Goal: Information Seeking & Learning: Learn about a topic

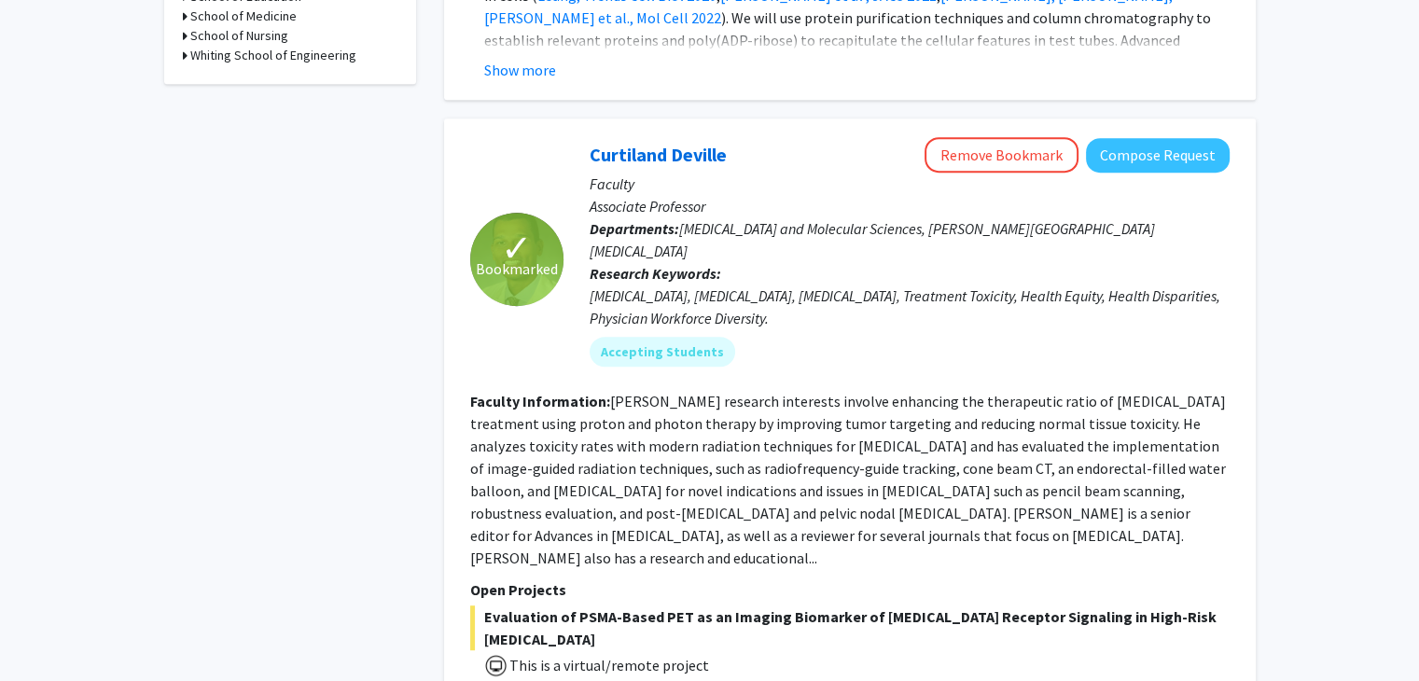
scroll to position [323, 0]
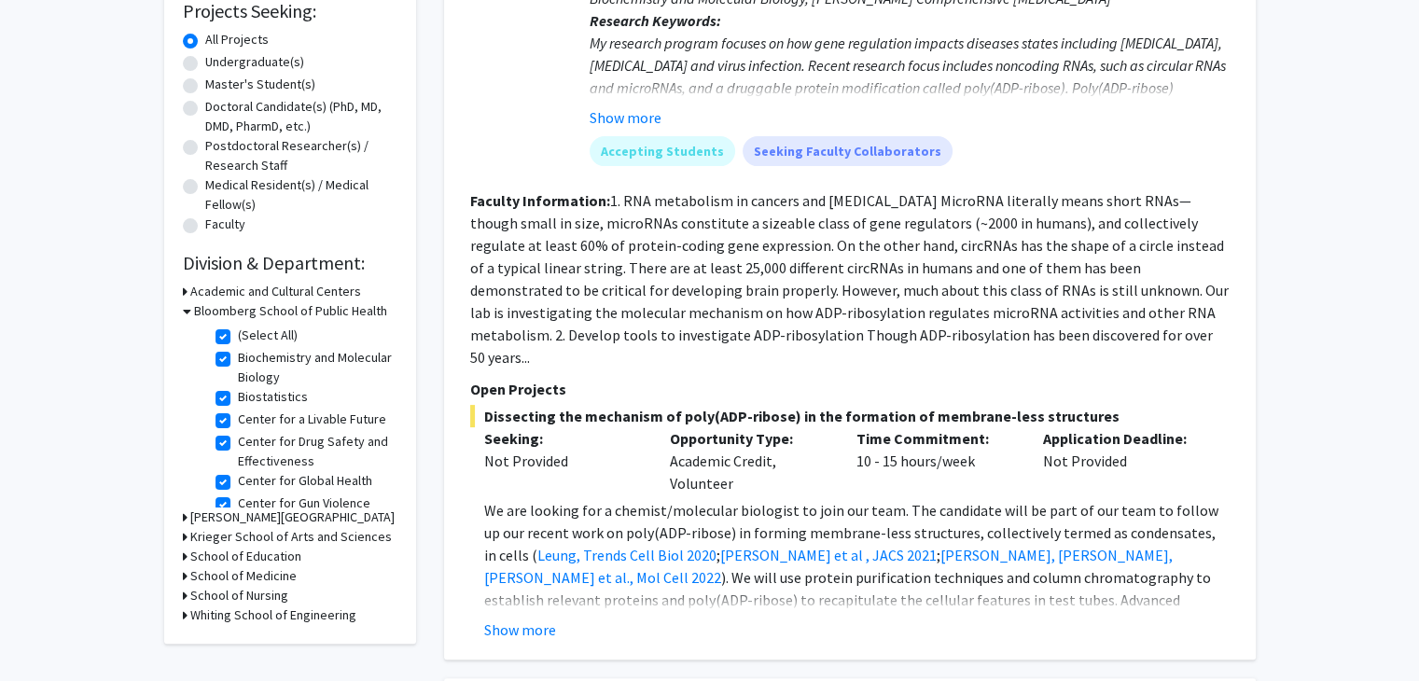
click at [261, 575] on h3 "School of Medicine" at bounding box center [243, 576] width 106 height 20
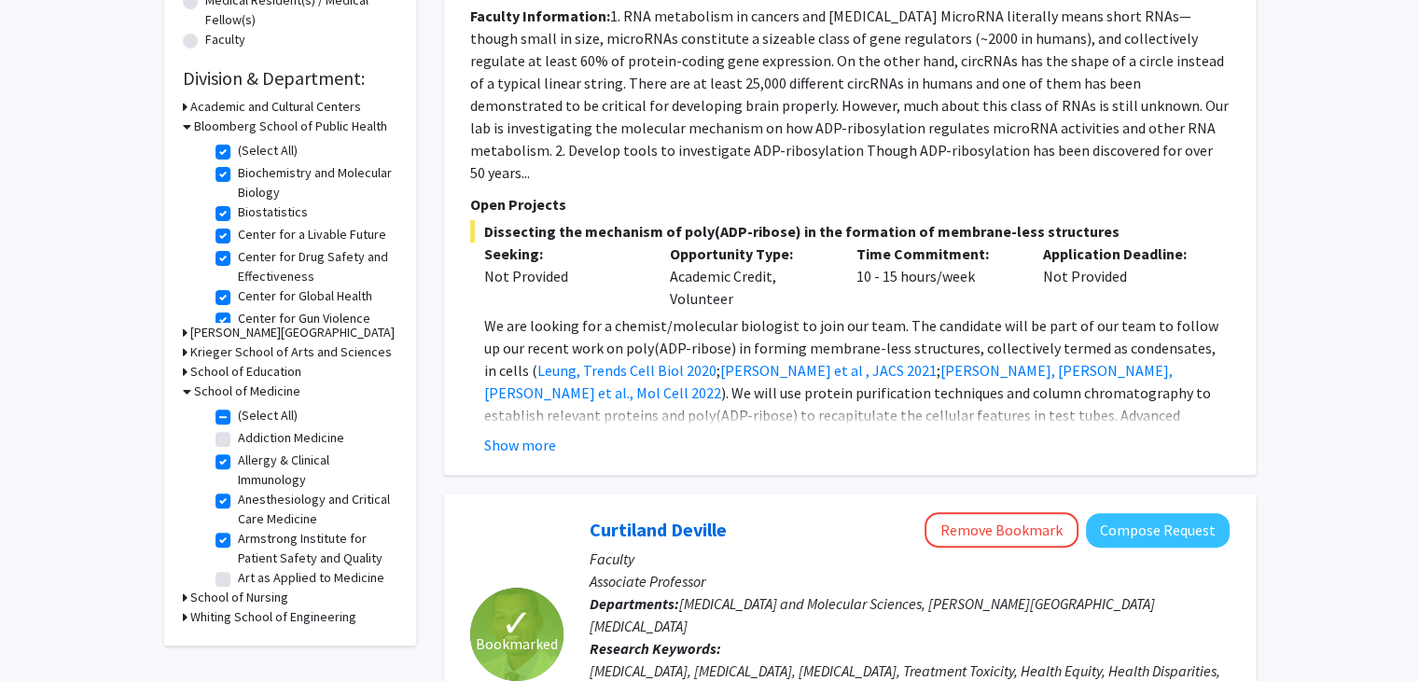
scroll to position [509, 0]
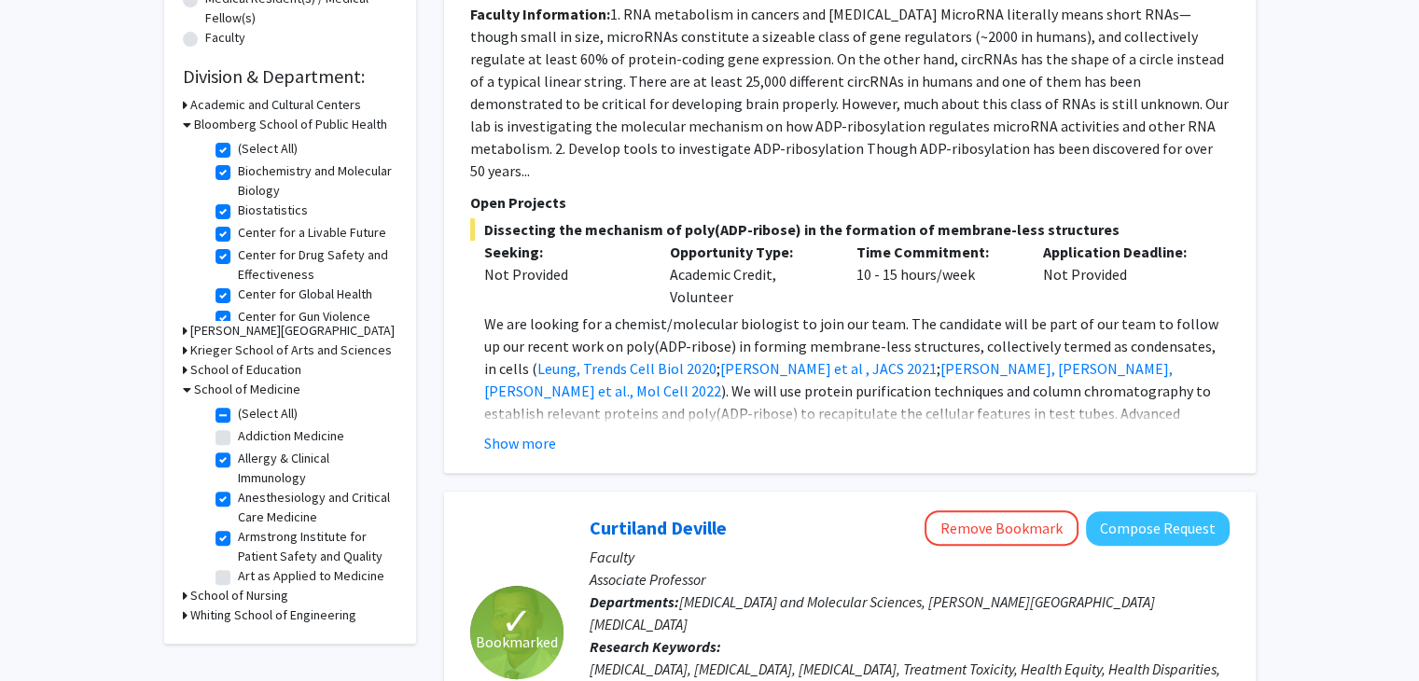
click at [238, 440] on label "Addiction Medicine" at bounding box center [291, 436] width 106 height 20
click at [238, 438] on input "Addiction Medicine" at bounding box center [244, 432] width 12 height 12
checkbox input "true"
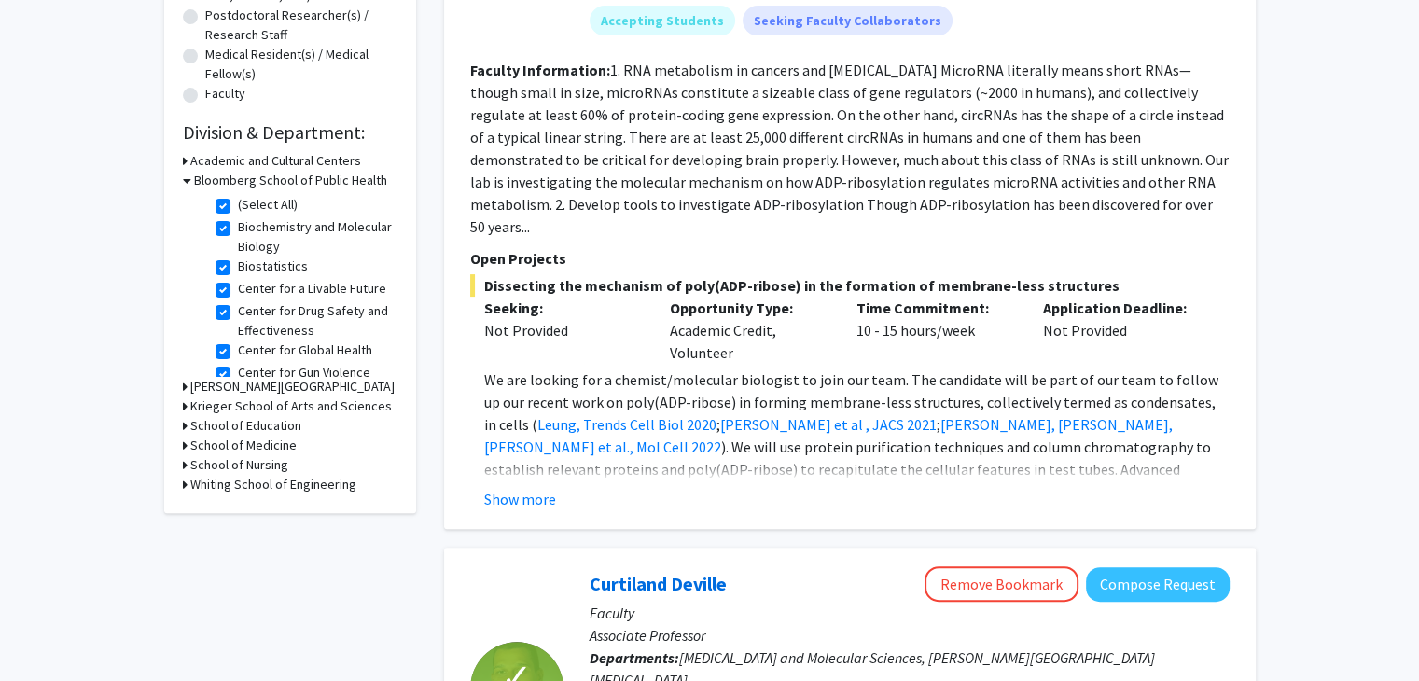
scroll to position [466, 0]
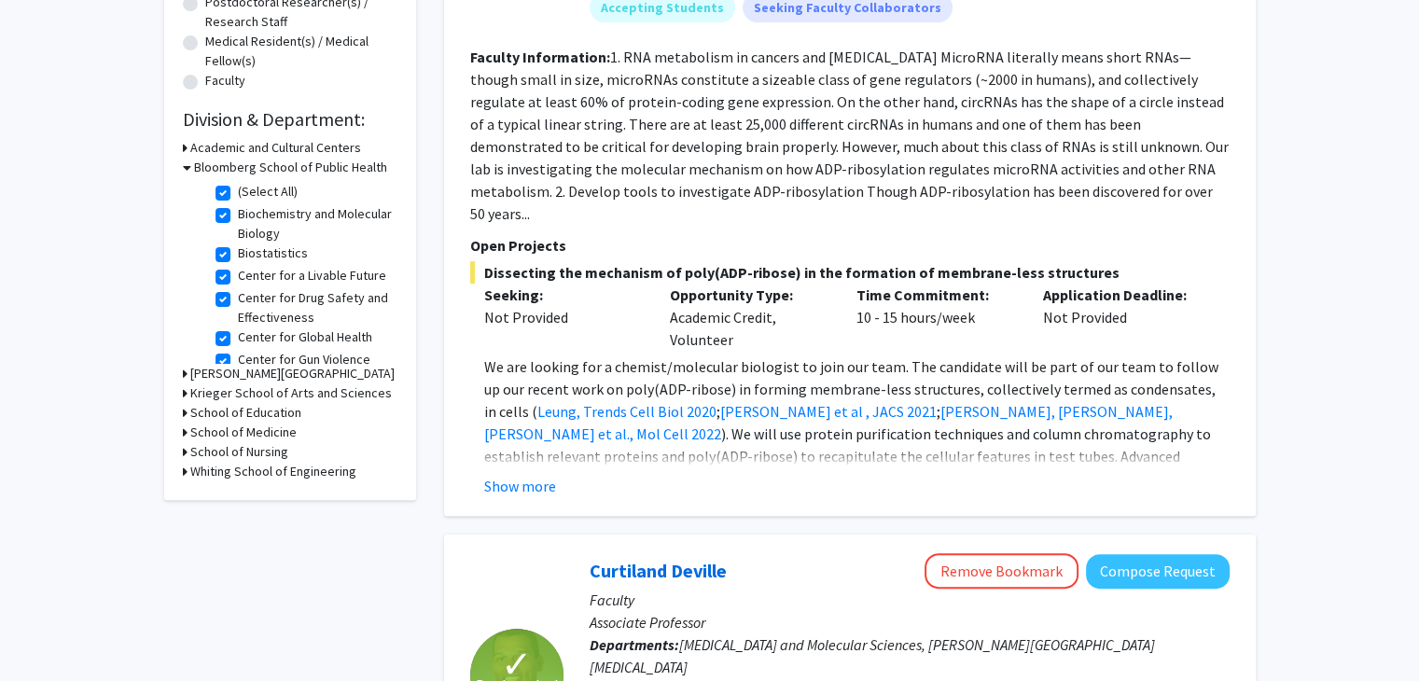
click at [262, 430] on h3 "School of Medicine" at bounding box center [243, 433] width 106 height 20
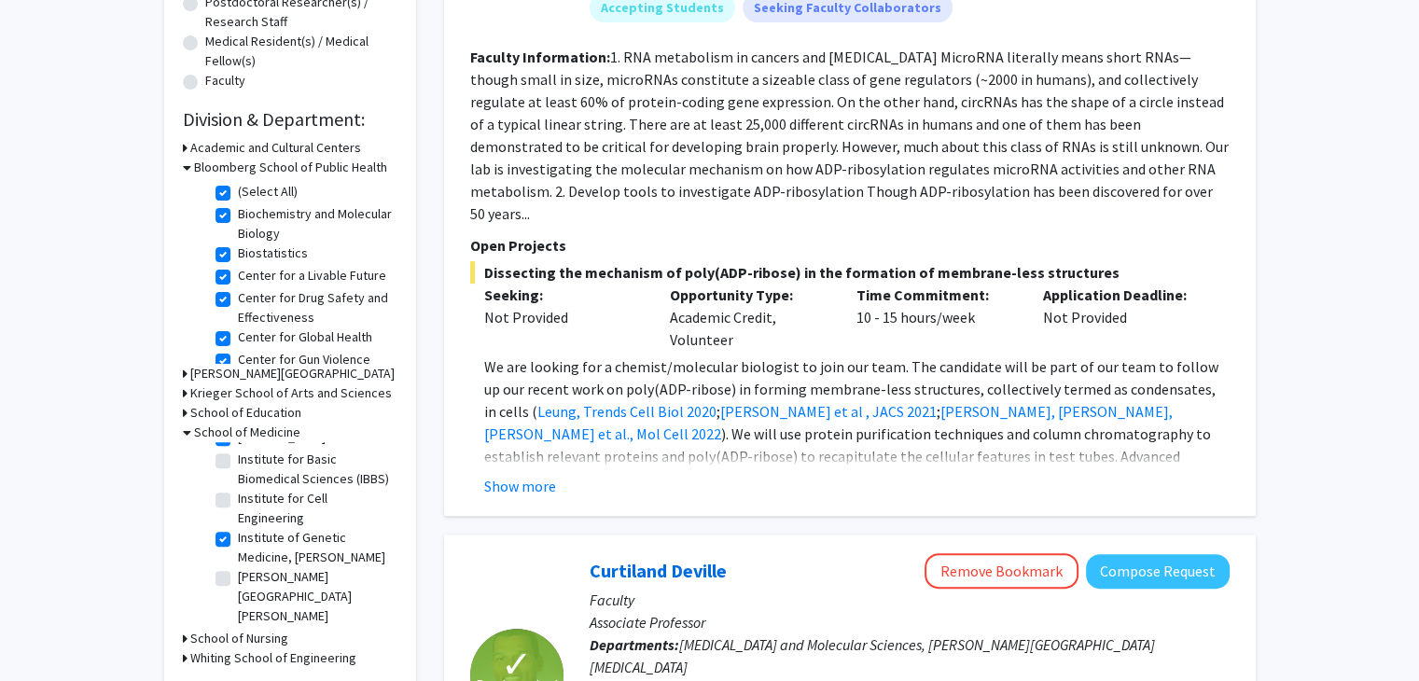
scroll to position [746, 0]
click at [238, 445] on label "Gynecology and Obstetrics" at bounding box center [315, 435] width 154 height 20
click at [238, 437] on input "Gynecology and Obstetrics" at bounding box center [244, 431] width 12 height 12
checkbox input "true"
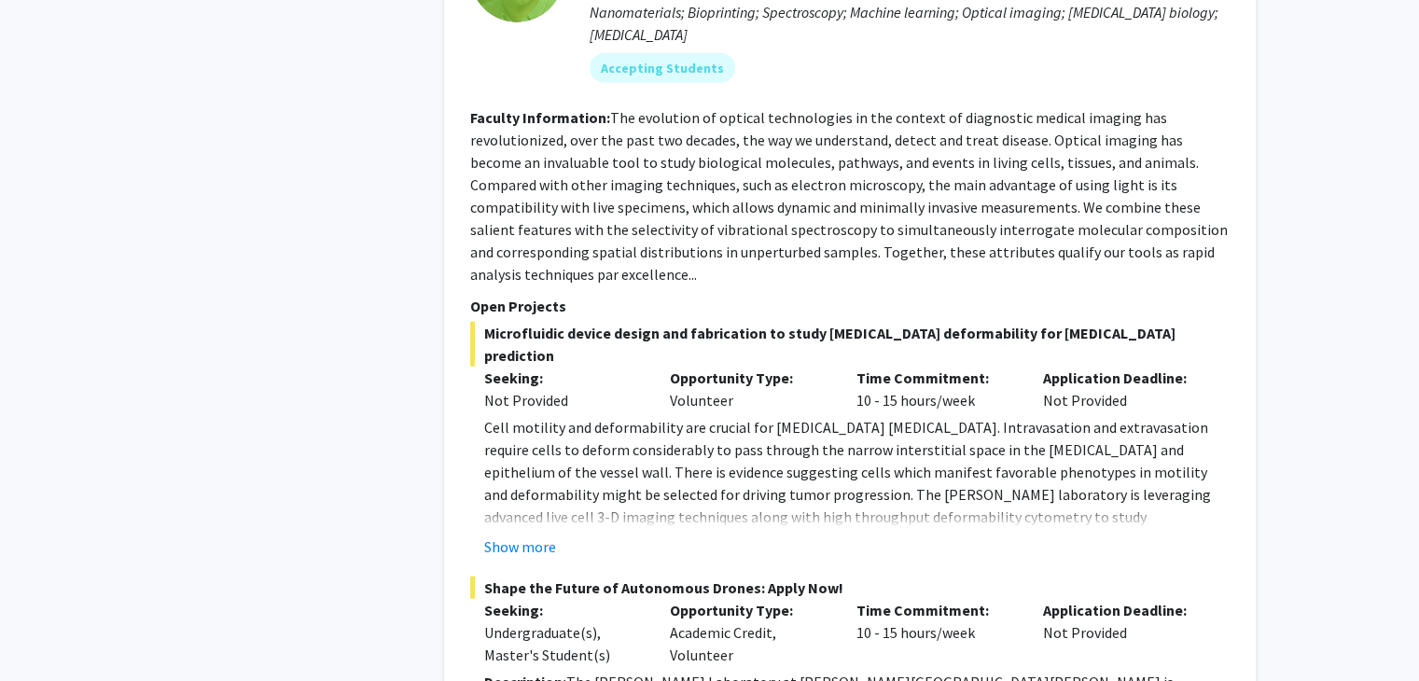
scroll to position [4664, 0]
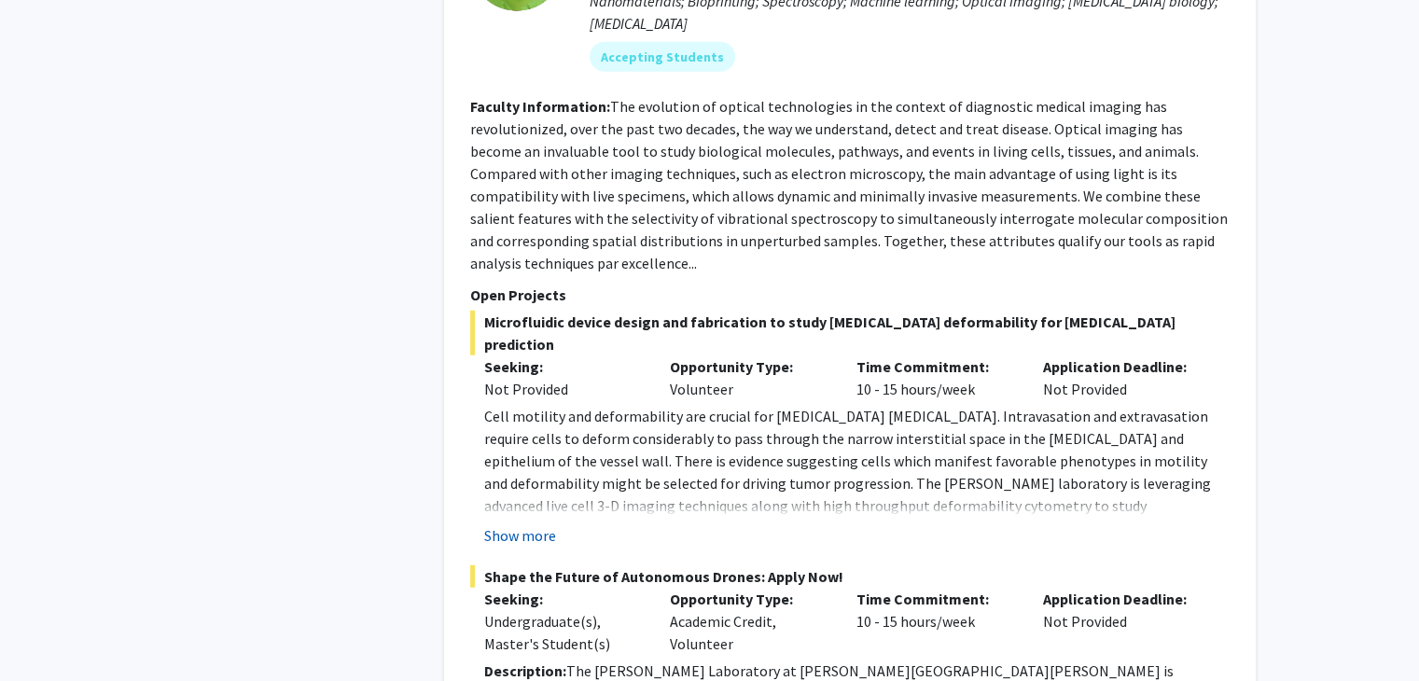
click at [522, 524] on button "Show more" at bounding box center [520, 535] width 72 height 22
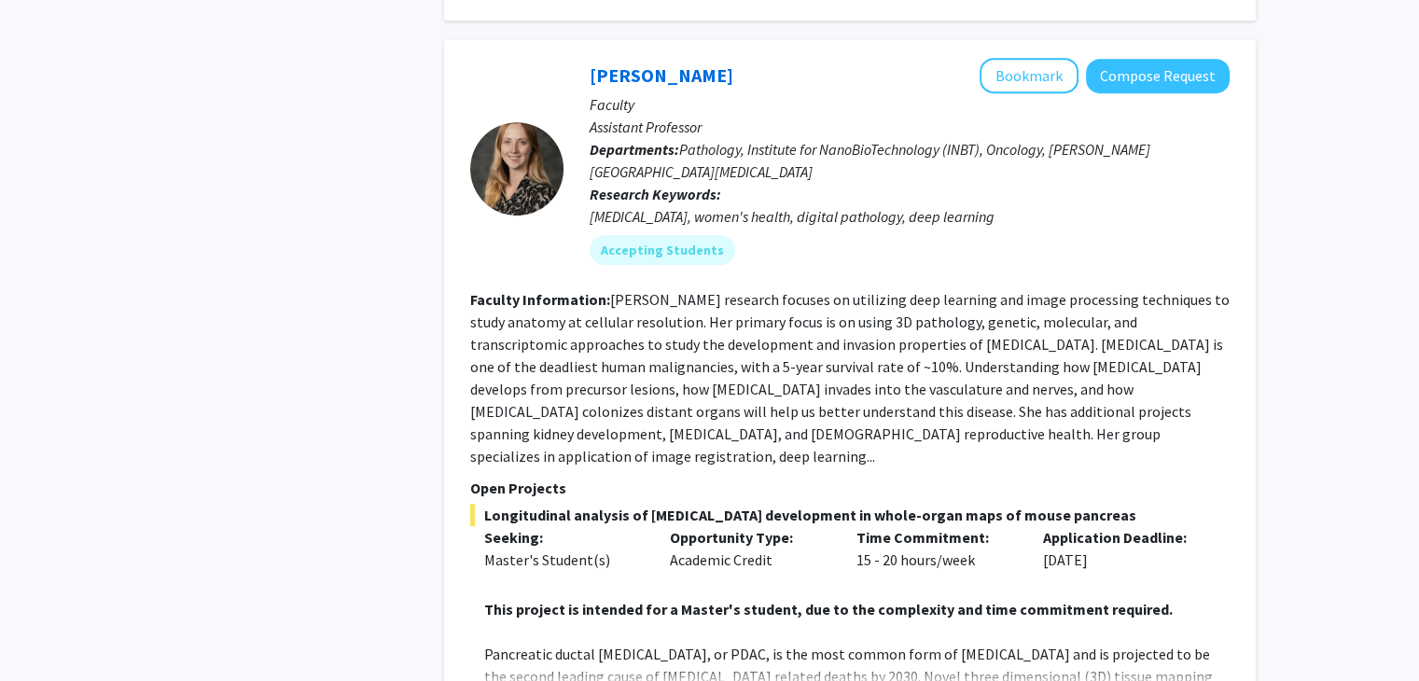
scroll to position [8208, 0]
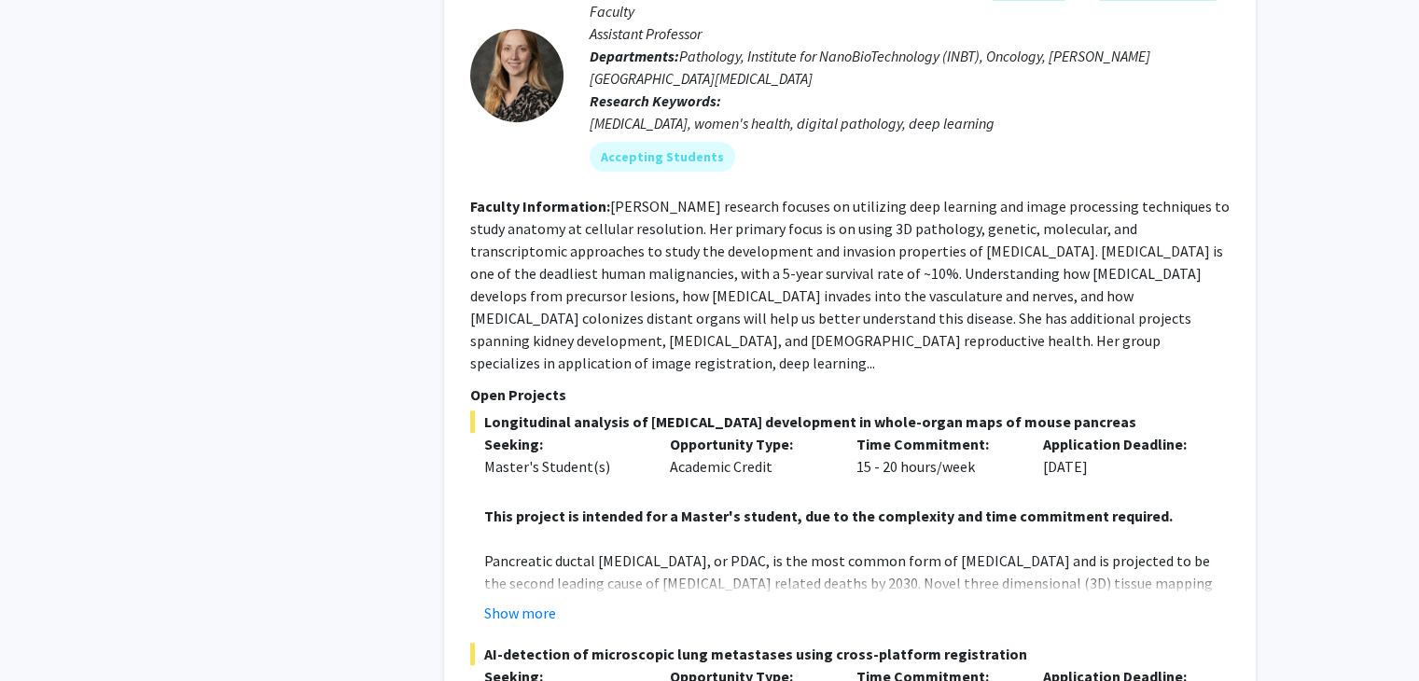
click at [530, 602] on button "Show more" at bounding box center [520, 613] width 72 height 22
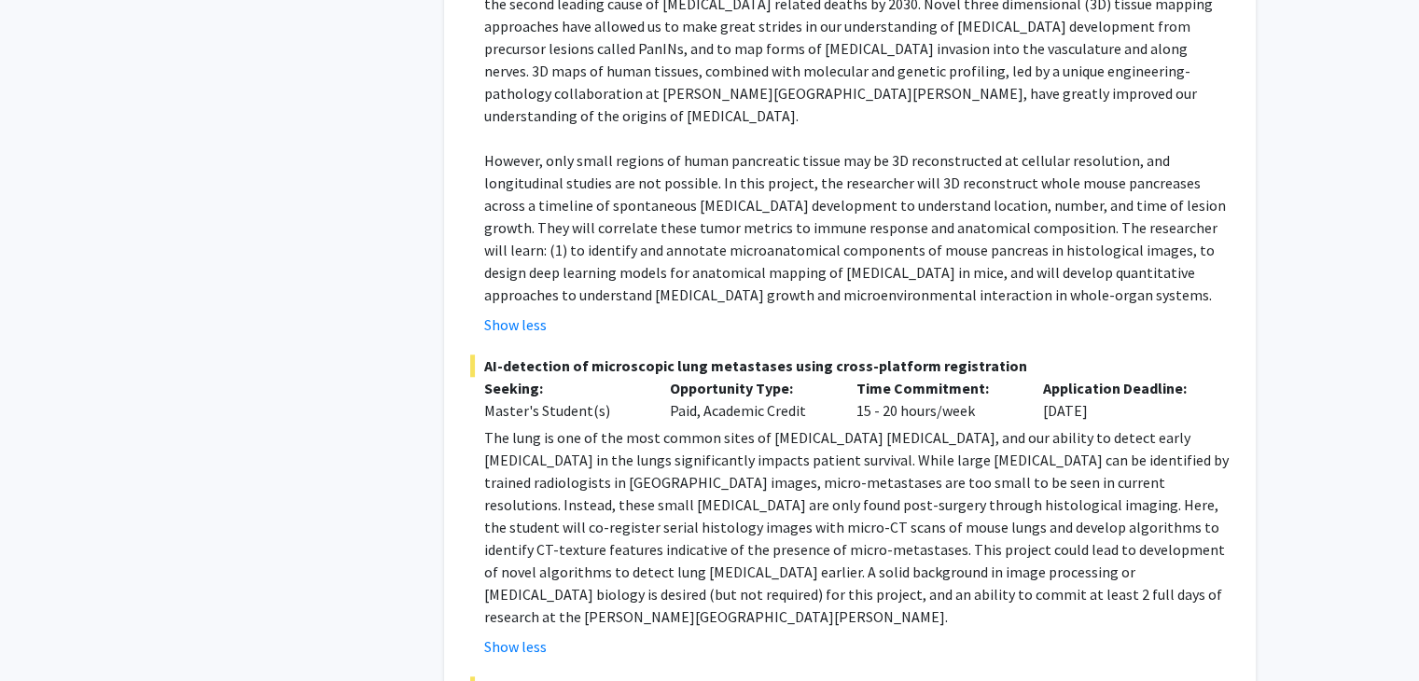
scroll to position [8768, 0]
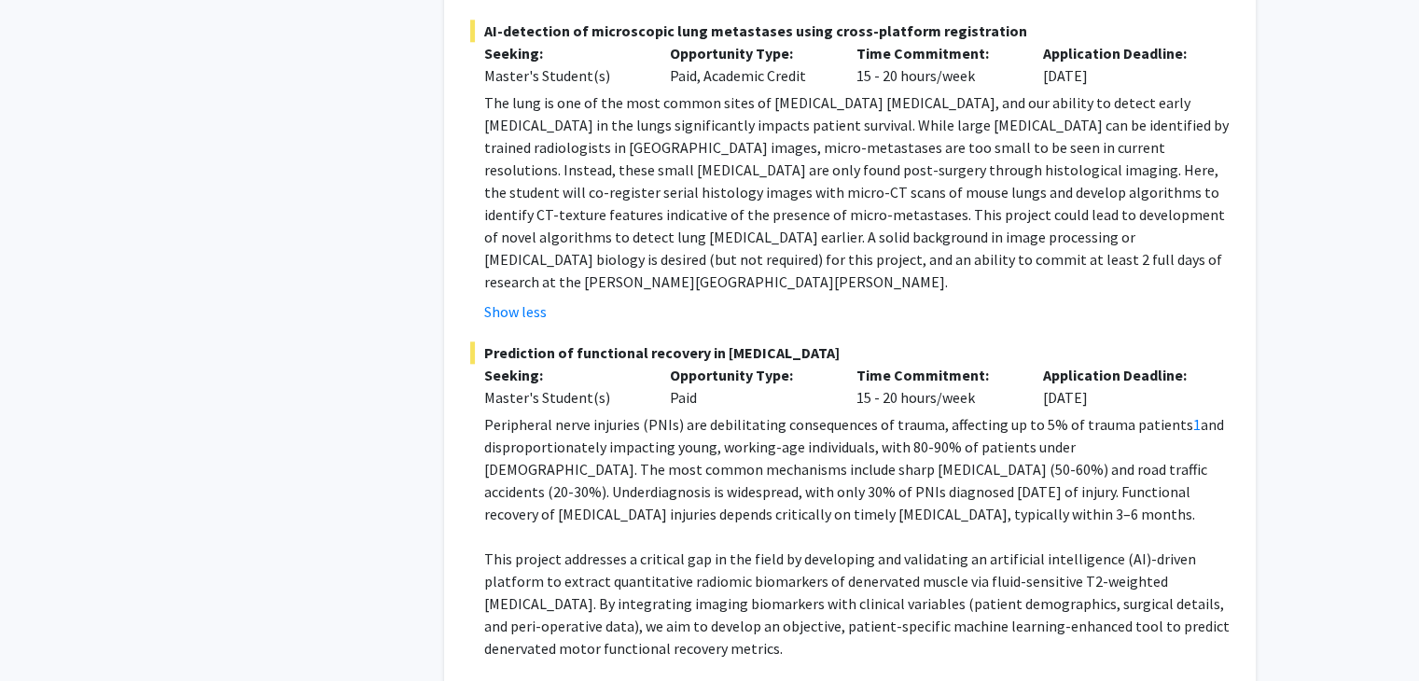
scroll to position [9126, 0]
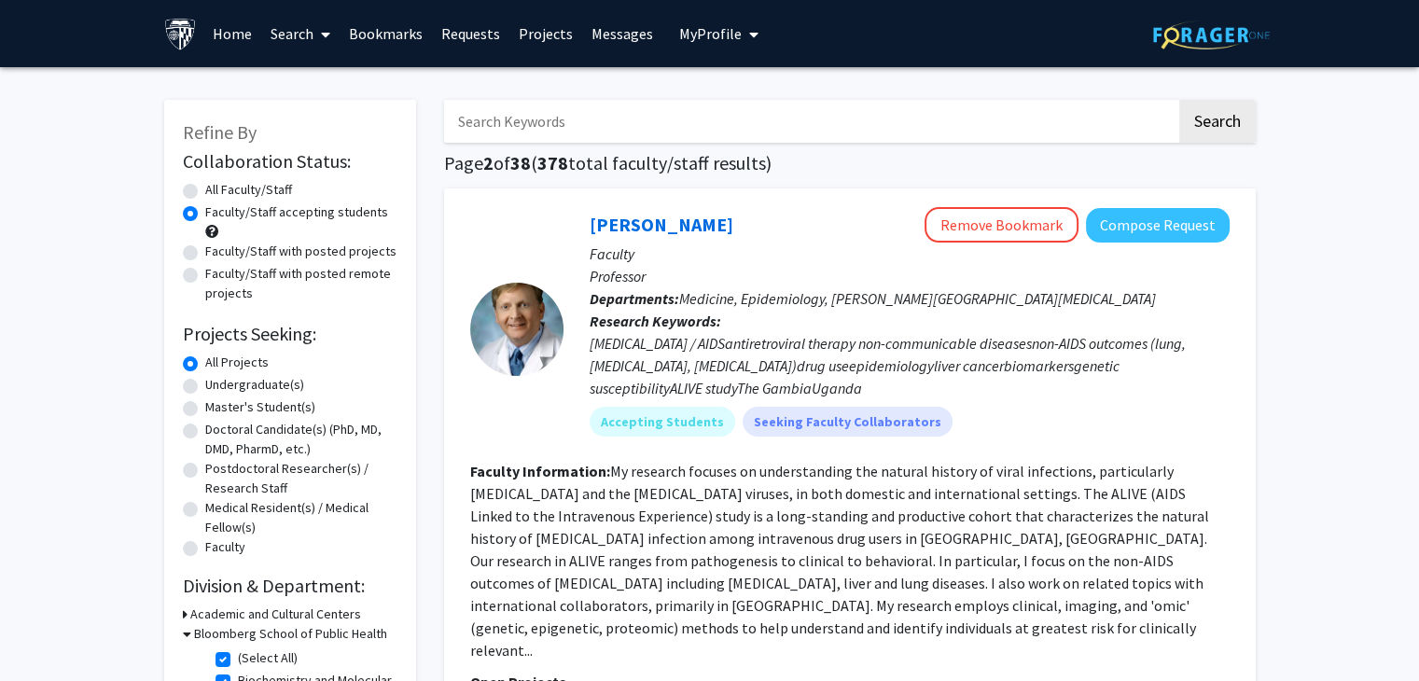
click at [1163, 531] on fg-read-more "My research focuses on understanding the natural history of viral infections, p…" at bounding box center [839, 561] width 739 height 198
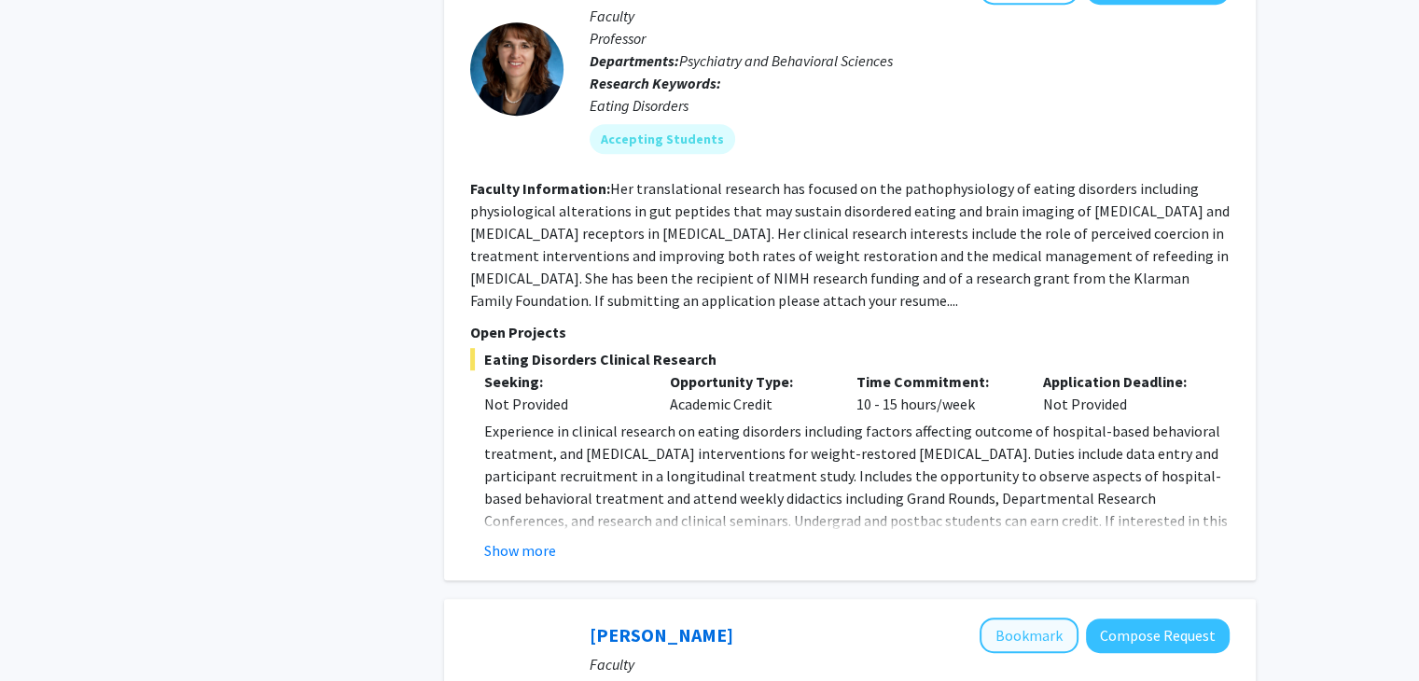
scroll to position [1026, 0]
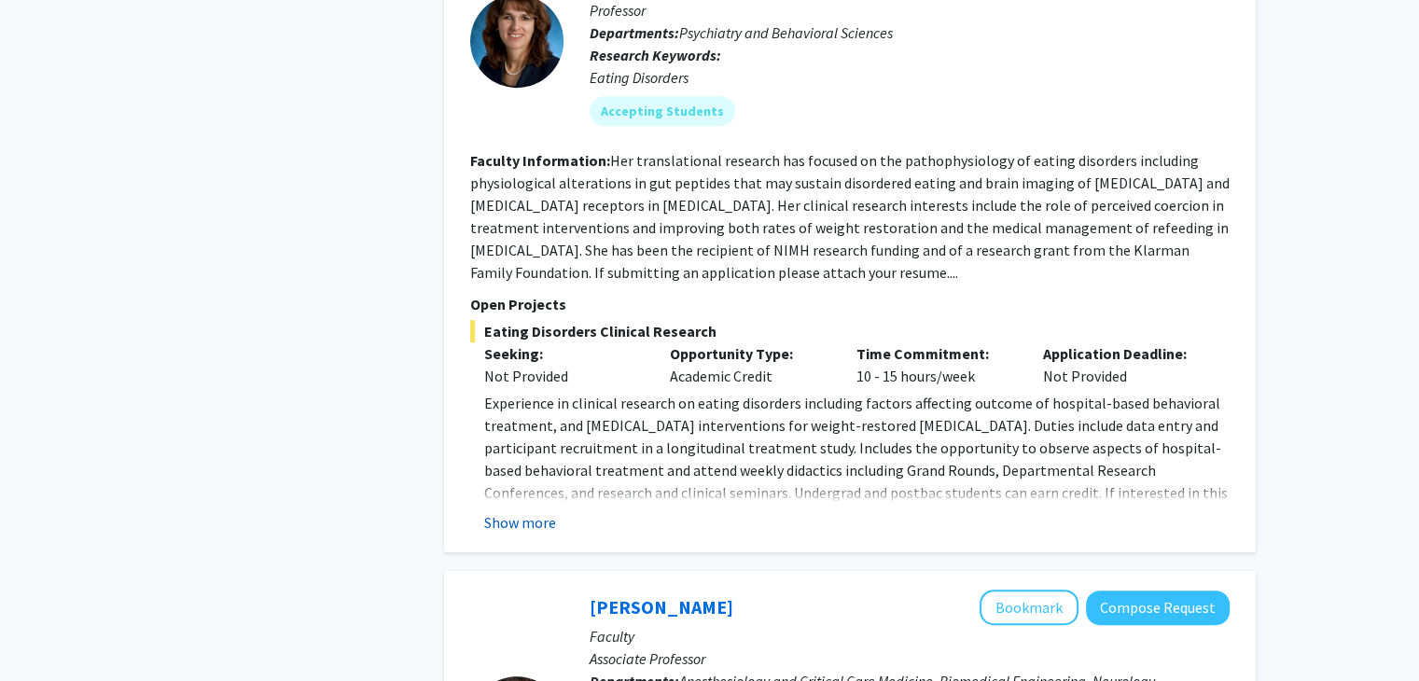
click at [527, 511] on button "Show more" at bounding box center [520, 522] width 72 height 22
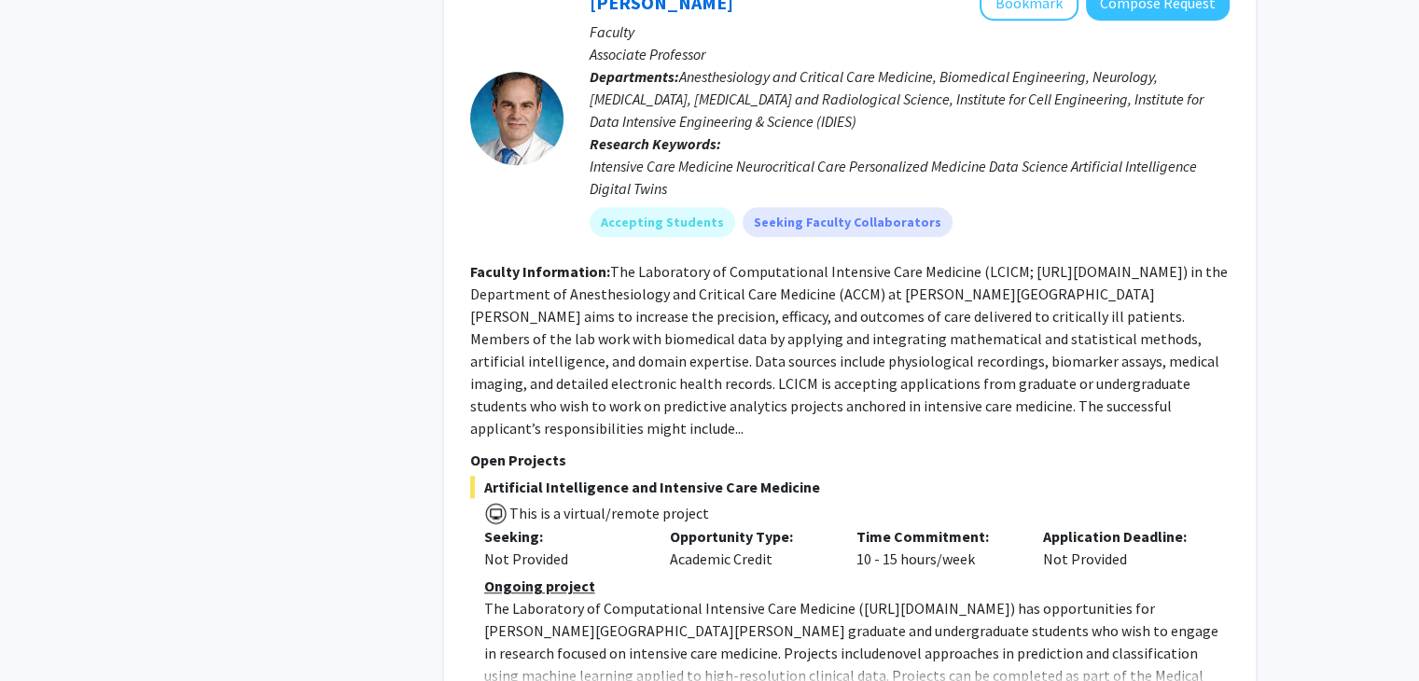
scroll to position [1679, 0]
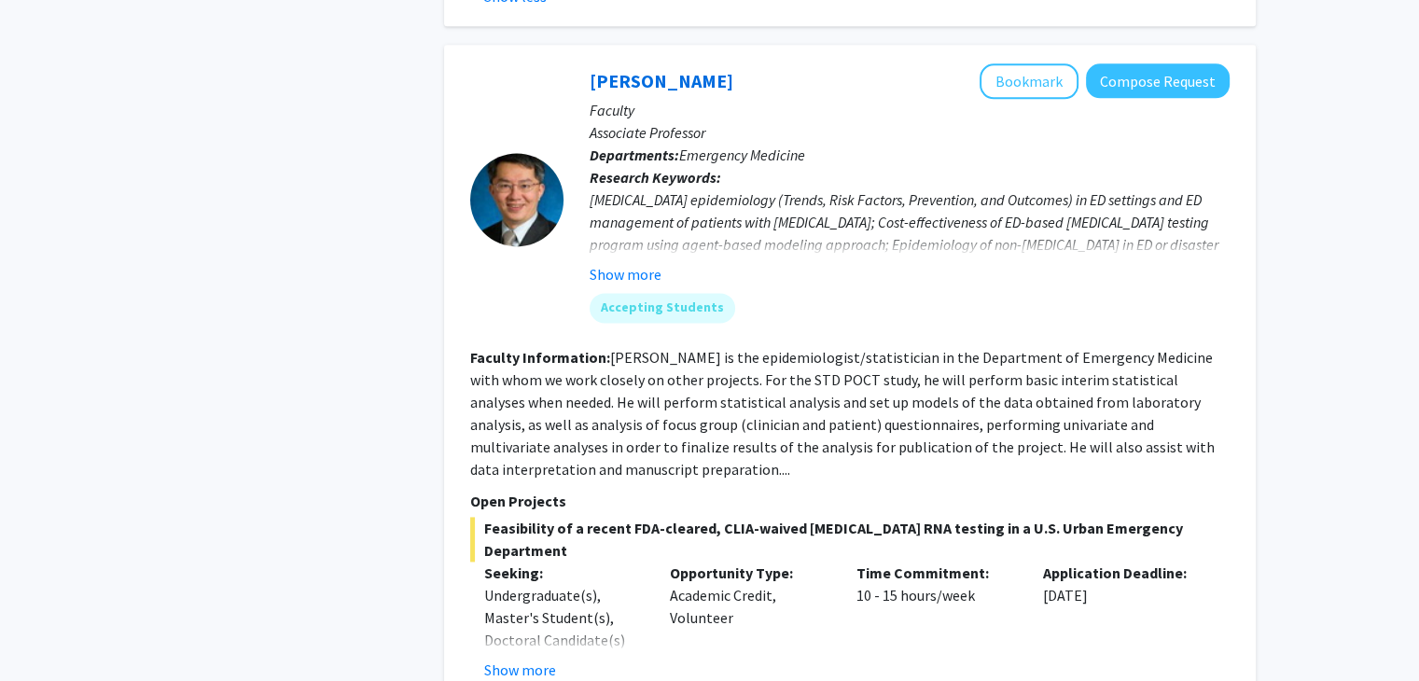
scroll to position [2612, 0]
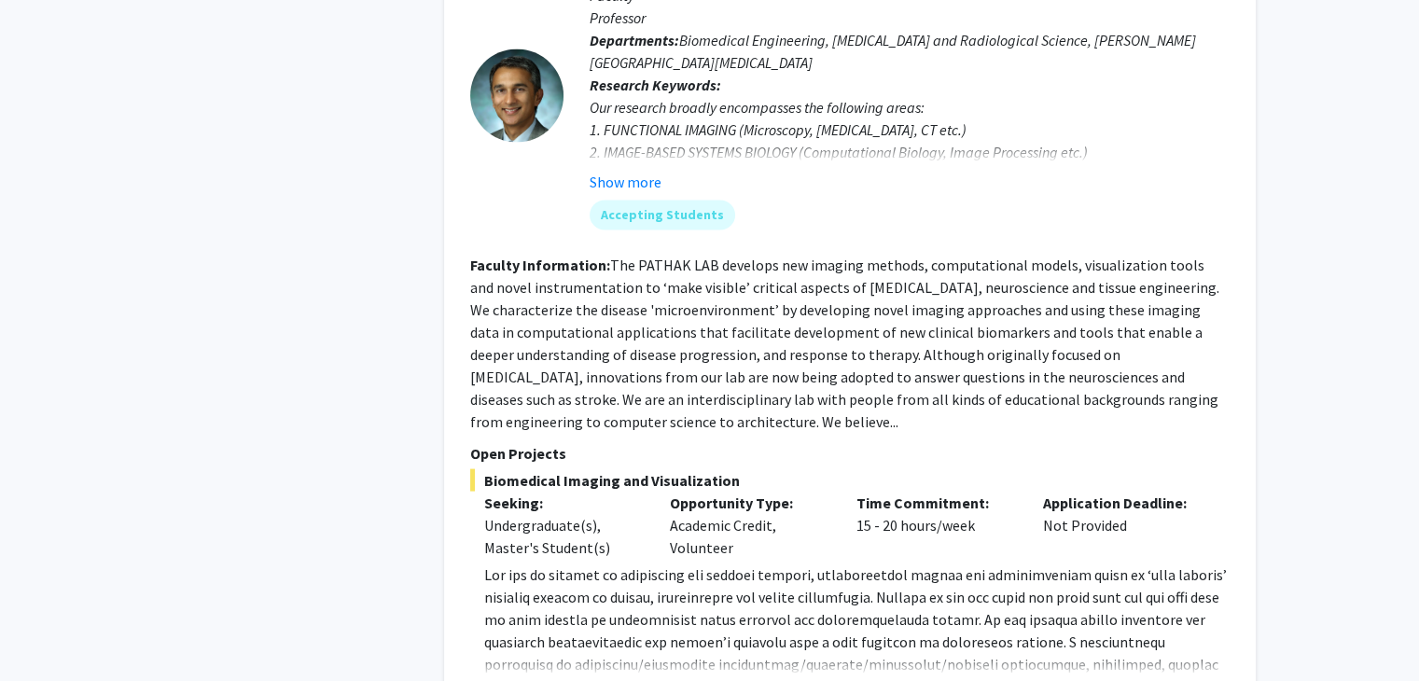
scroll to position [3731, 0]
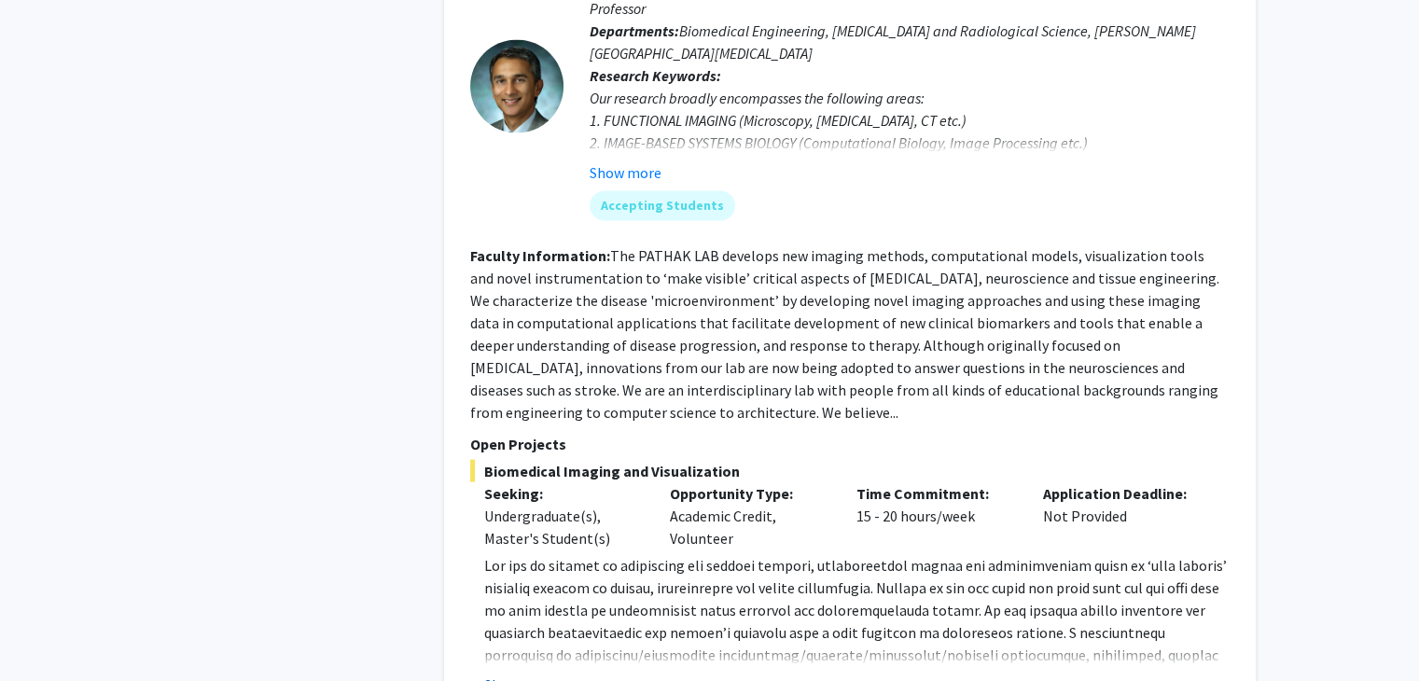
click at [519, 673] on button "Show more" at bounding box center [520, 684] width 72 height 22
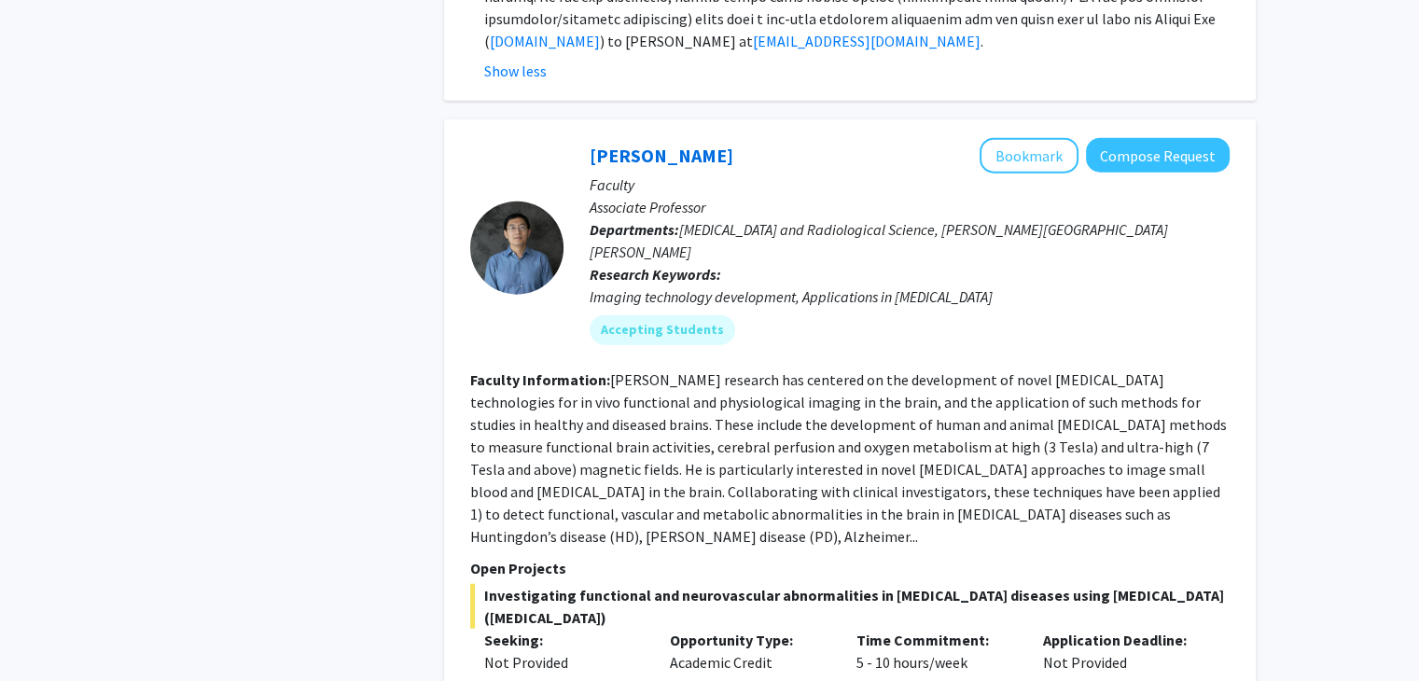
scroll to position [4571, 0]
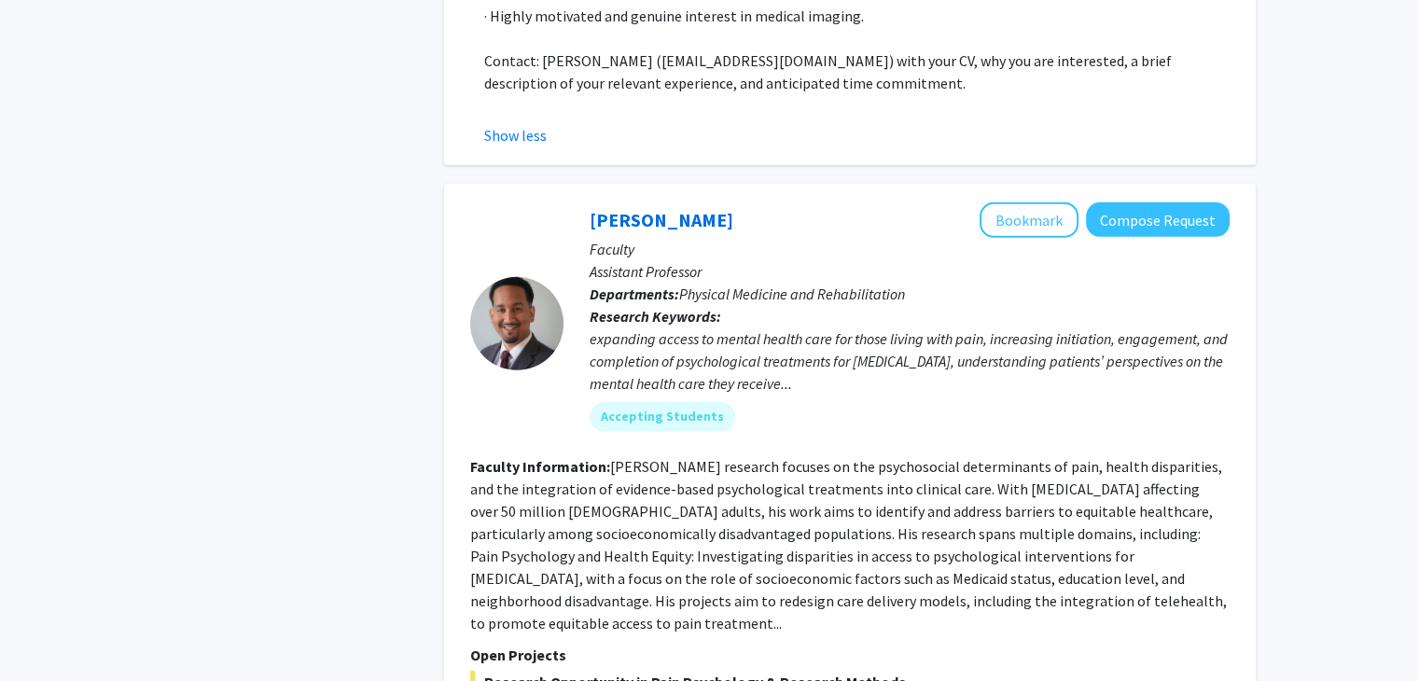
scroll to position [5690, 0]
drag, startPoint x: 520, startPoint y: 526, endPoint x: 549, endPoint y: 526, distance: 29.8
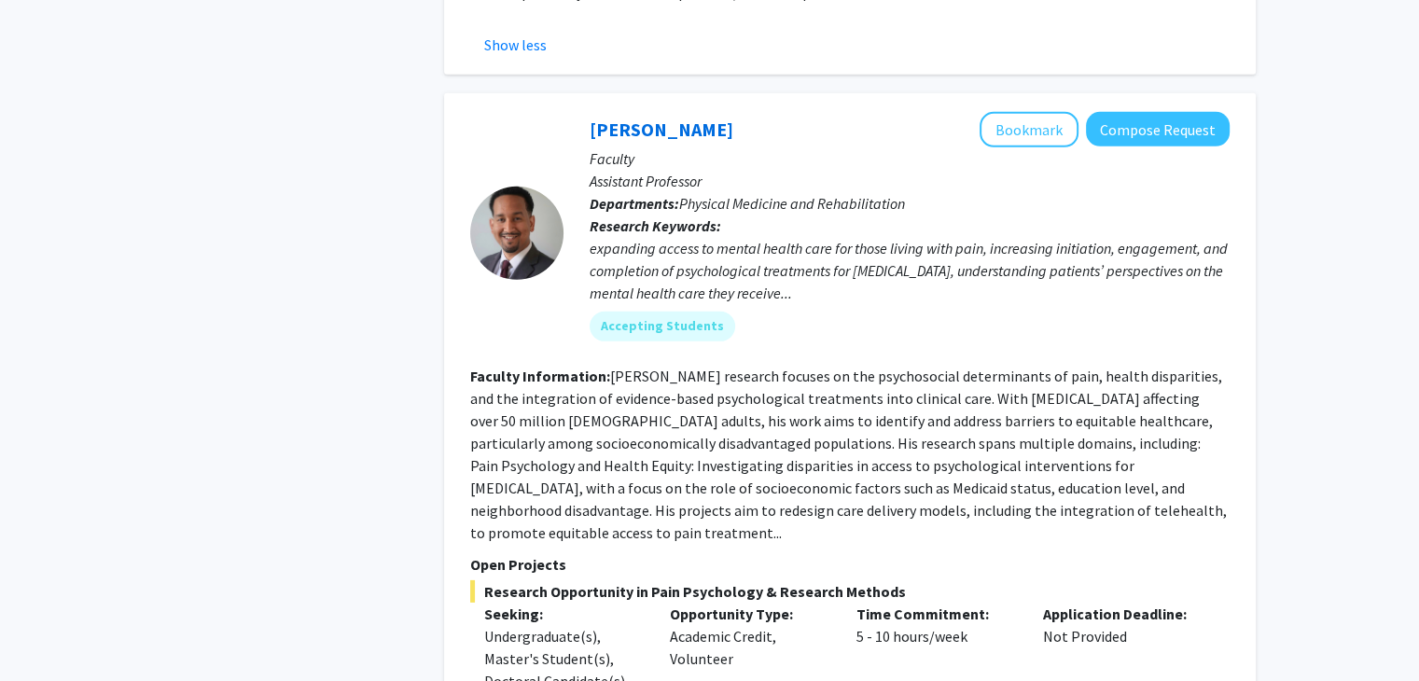
scroll to position [5970, 0]
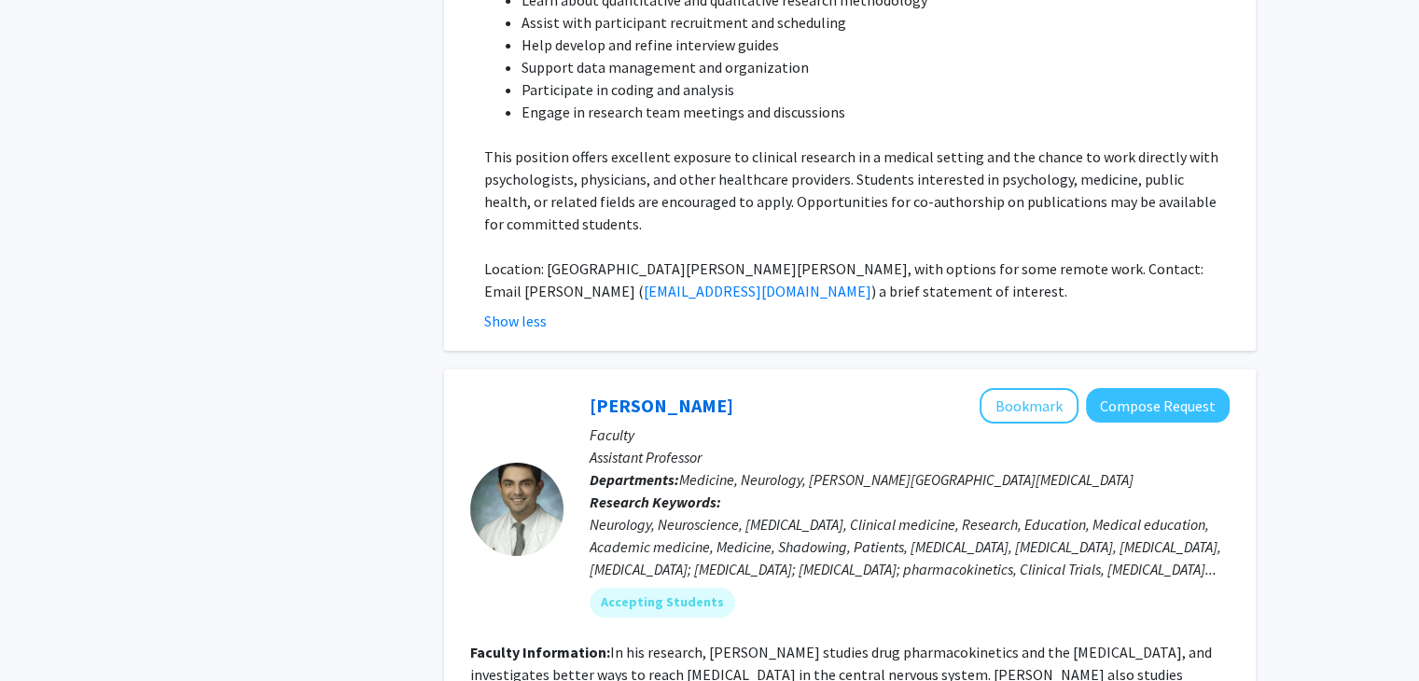
scroll to position [6902, 0]
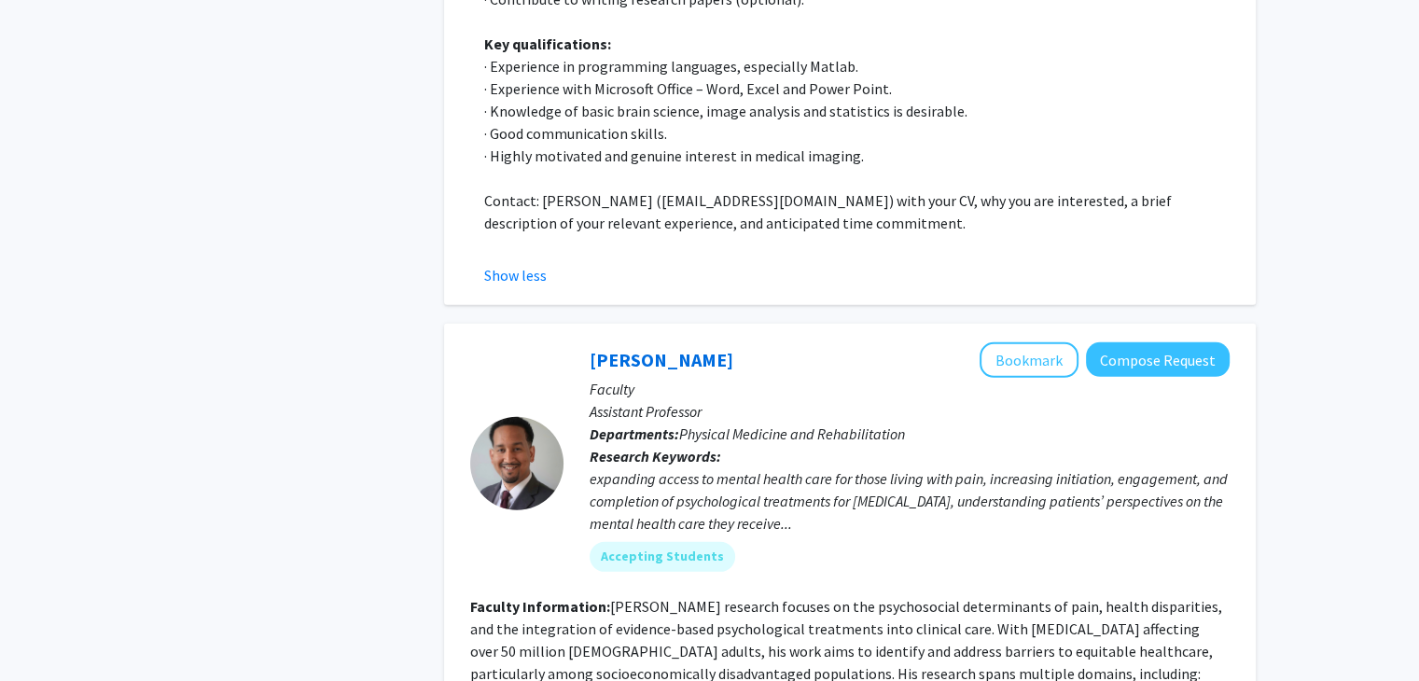
scroll to position [5549, 0]
click at [1050, 343] on button "Bookmark" at bounding box center [1028, 360] width 99 height 35
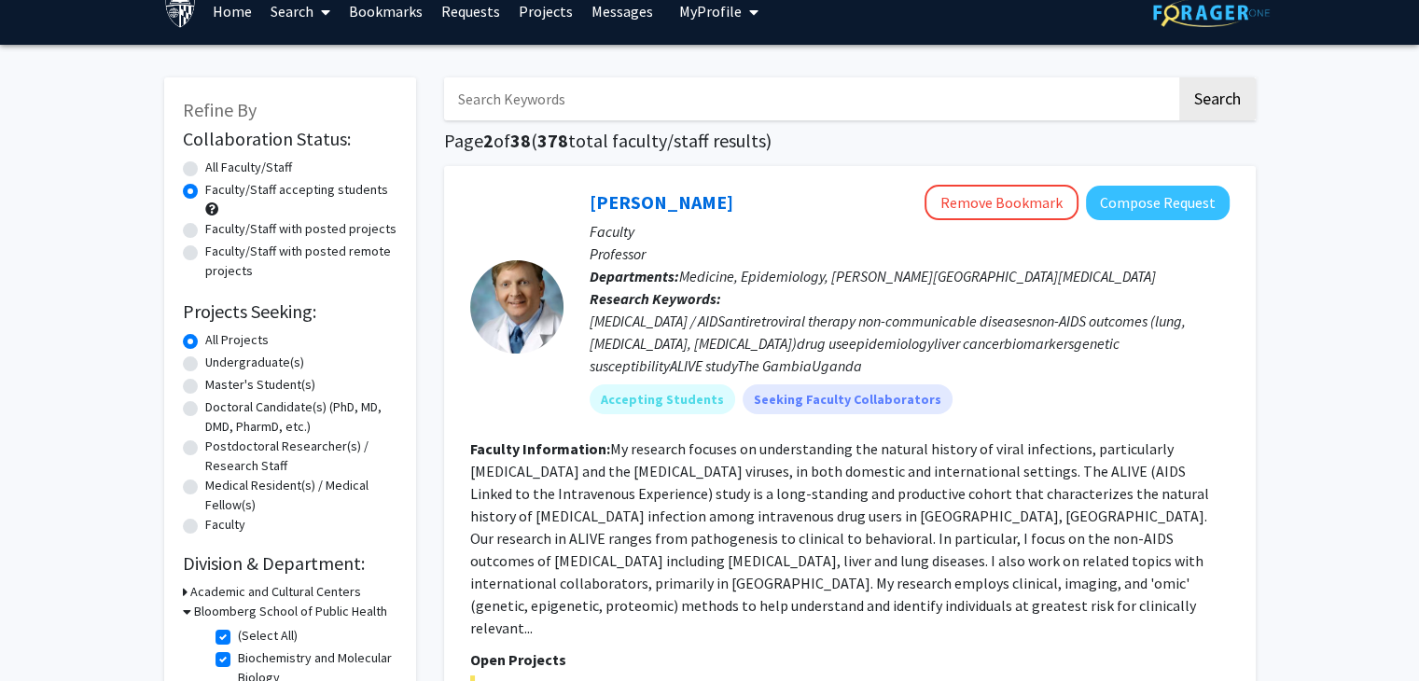
scroll to position [0, 0]
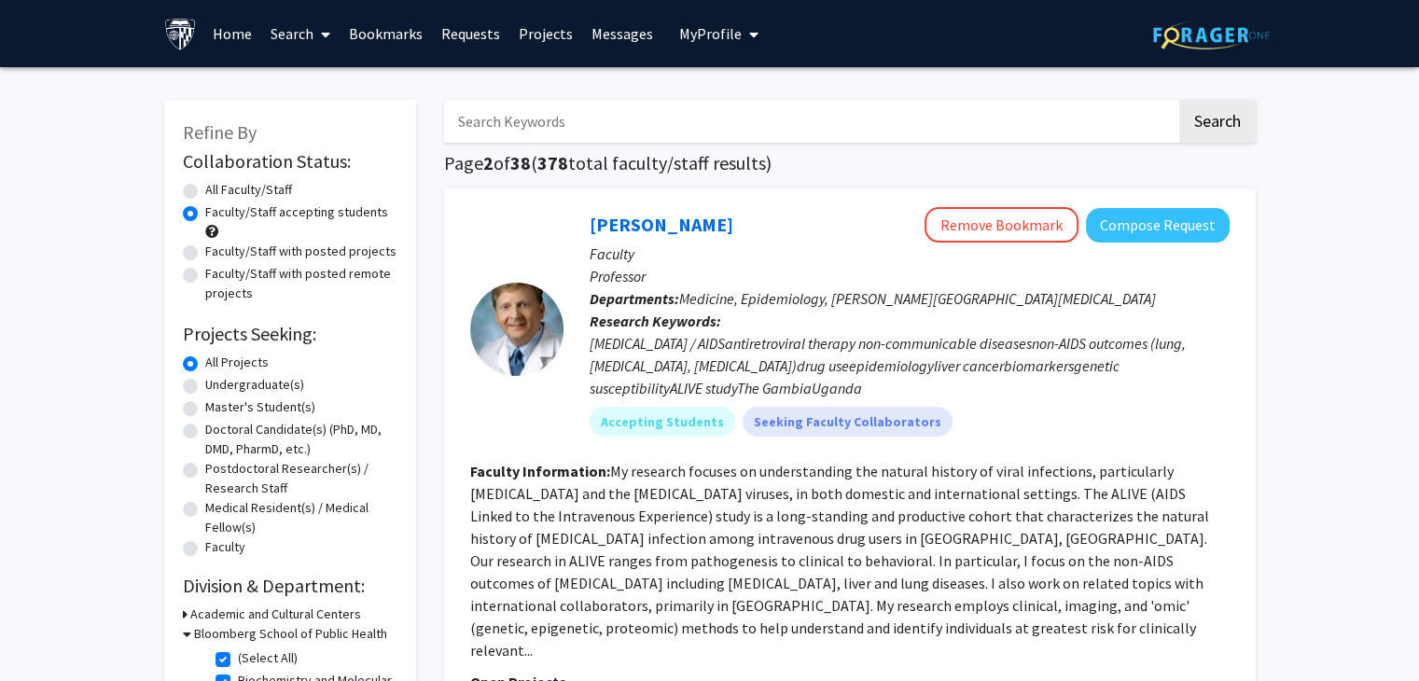
click at [382, 27] on link "Bookmarks" at bounding box center [386, 33] width 92 height 65
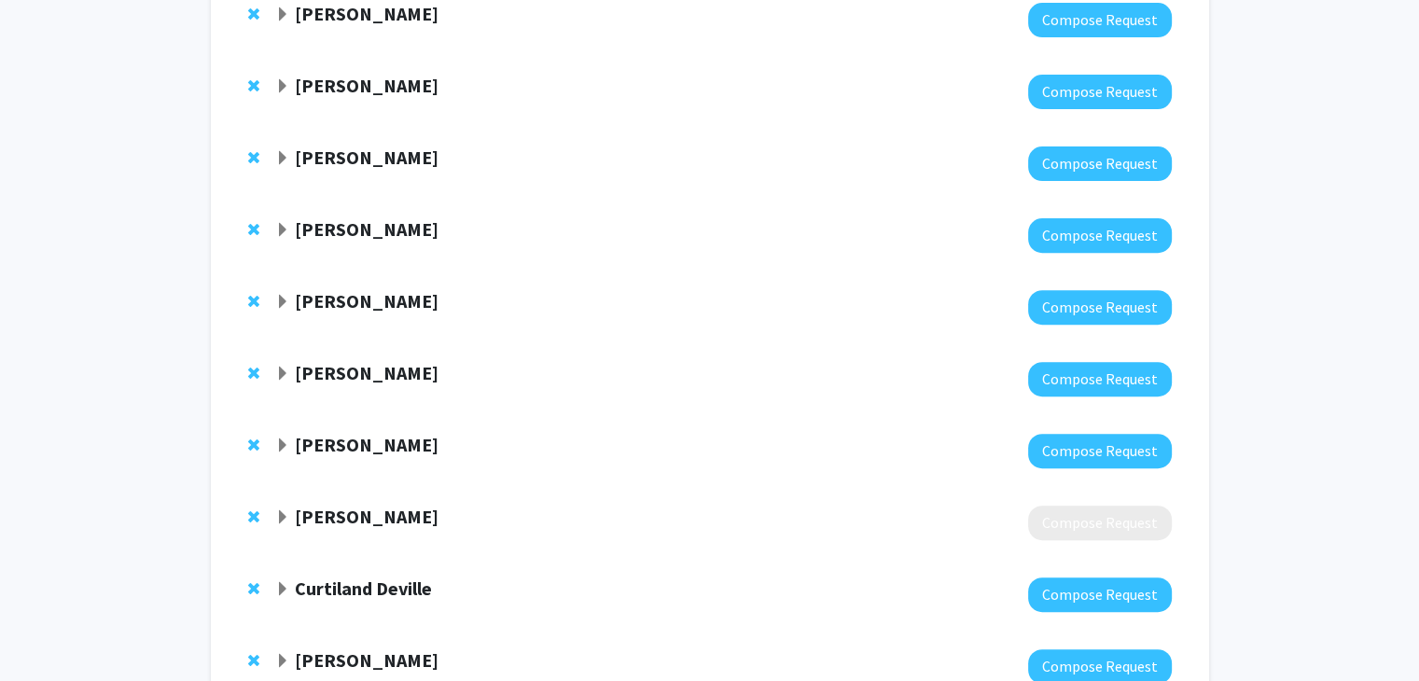
scroll to position [935, 0]
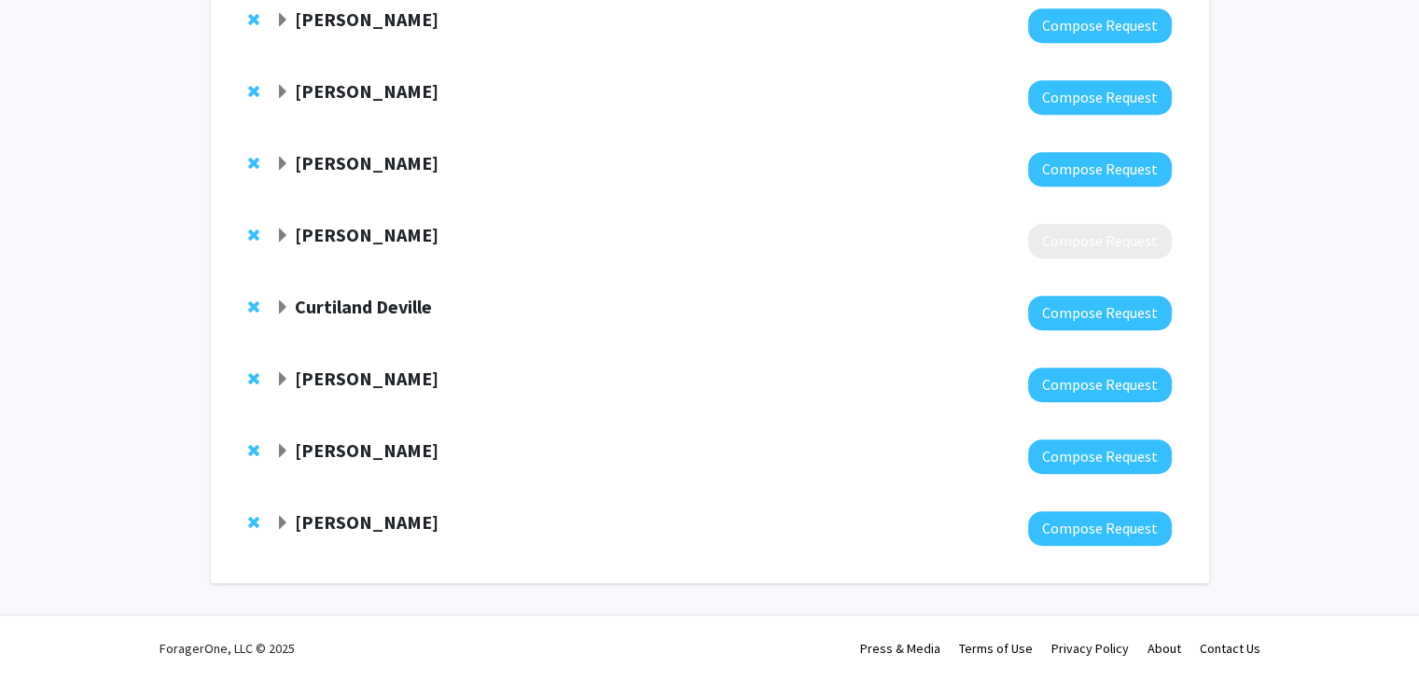
click at [366, 525] on strong "[PERSON_NAME]" at bounding box center [367, 521] width 144 height 23
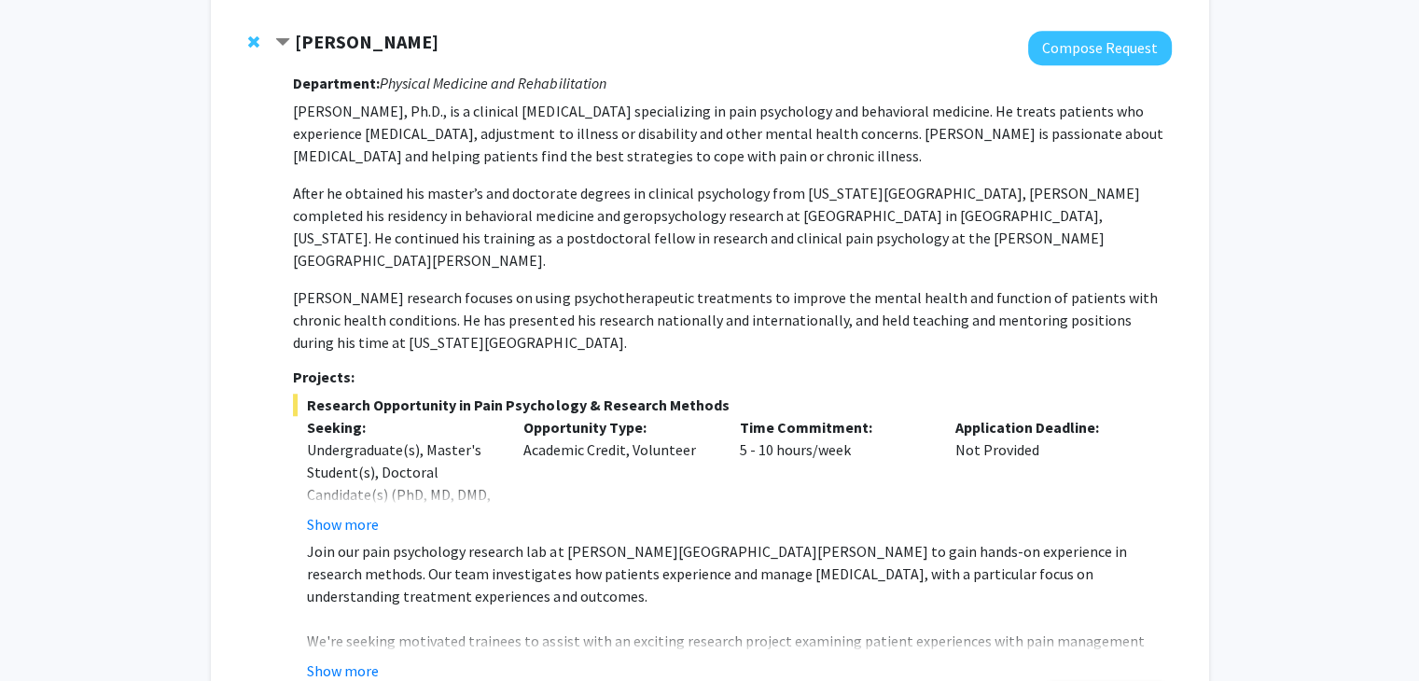
scroll to position [1563, 0]
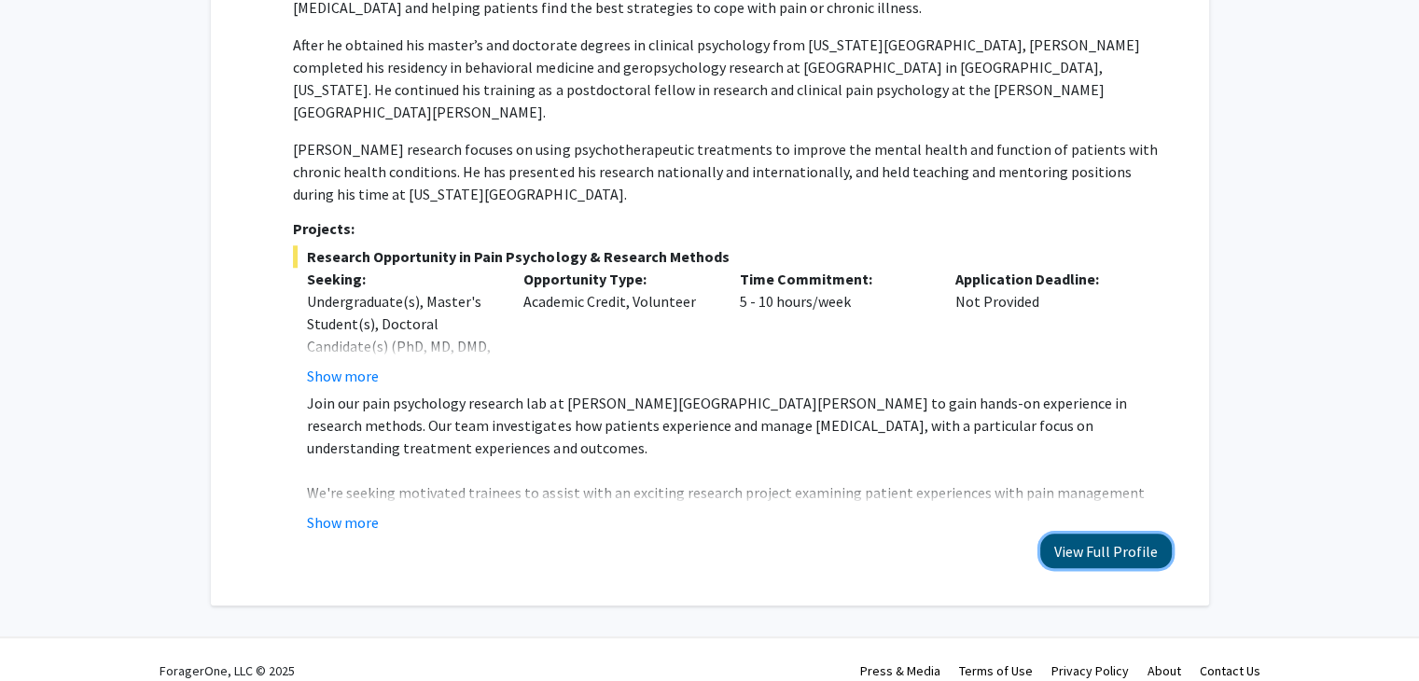
click at [1081, 534] on button "View Full Profile" at bounding box center [1106, 551] width 132 height 35
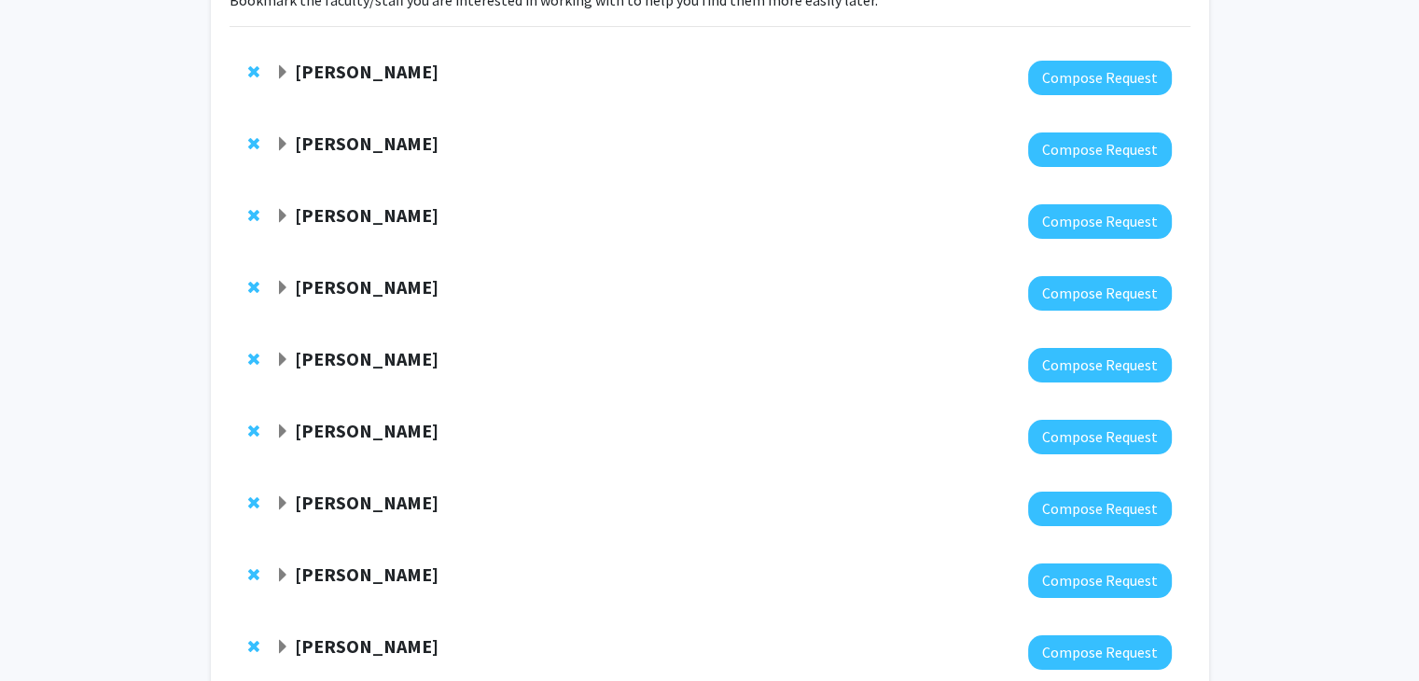
scroll to position [0, 0]
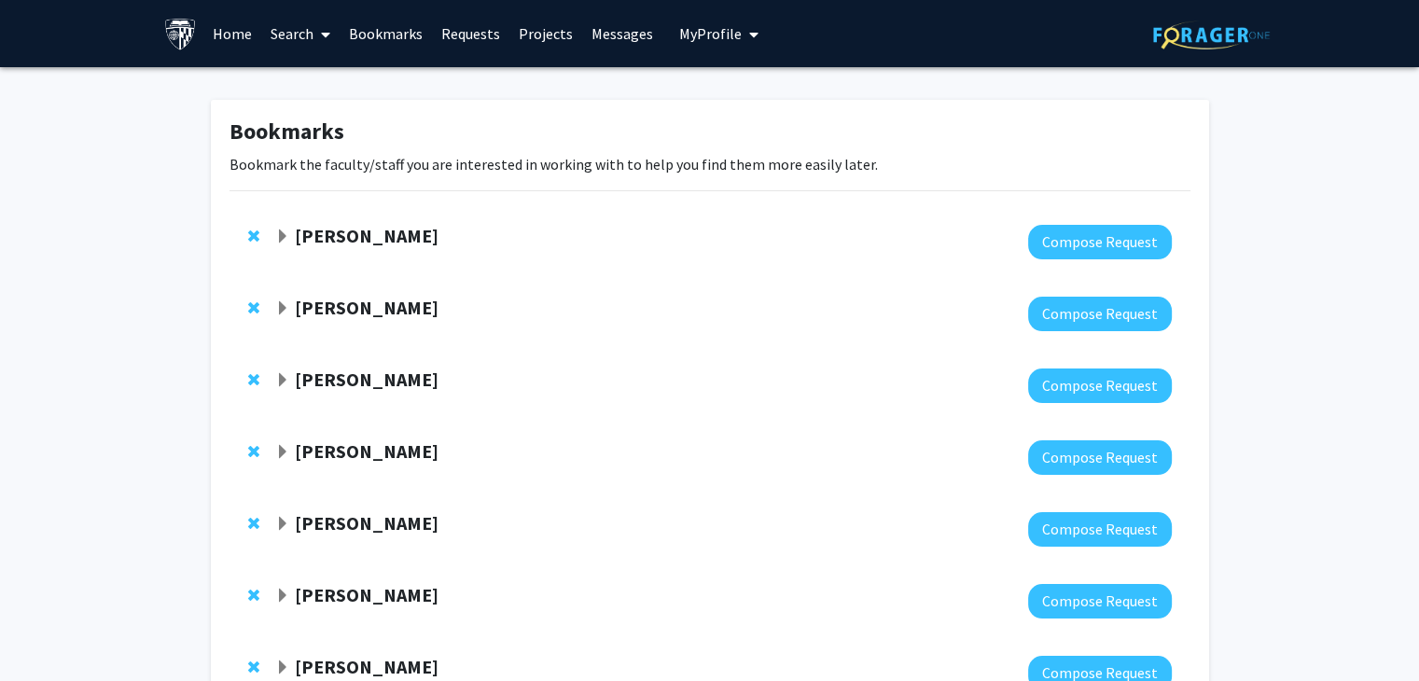
click at [228, 28] on link "Home" at bounding box center [232, 33] width 58 height 65
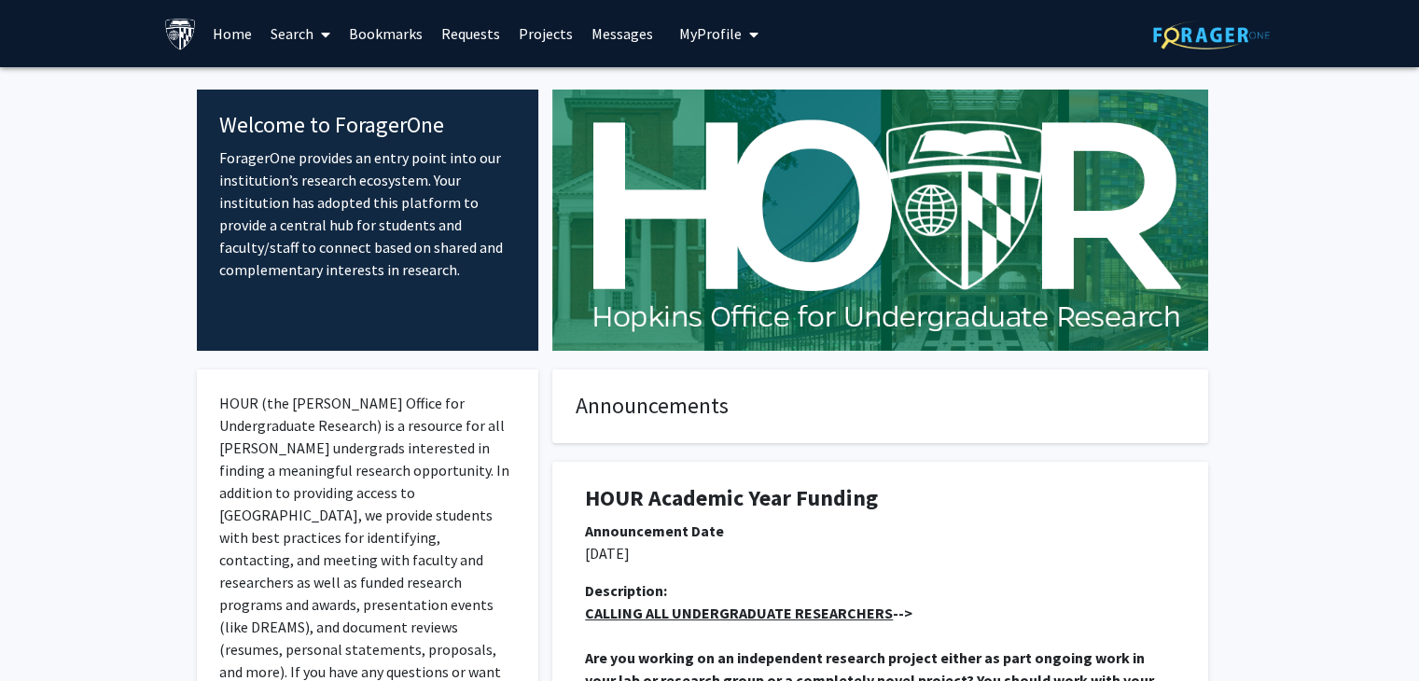
click at [292, 43] on link "Search" at bounding box center [300, 33] width 78 height 65
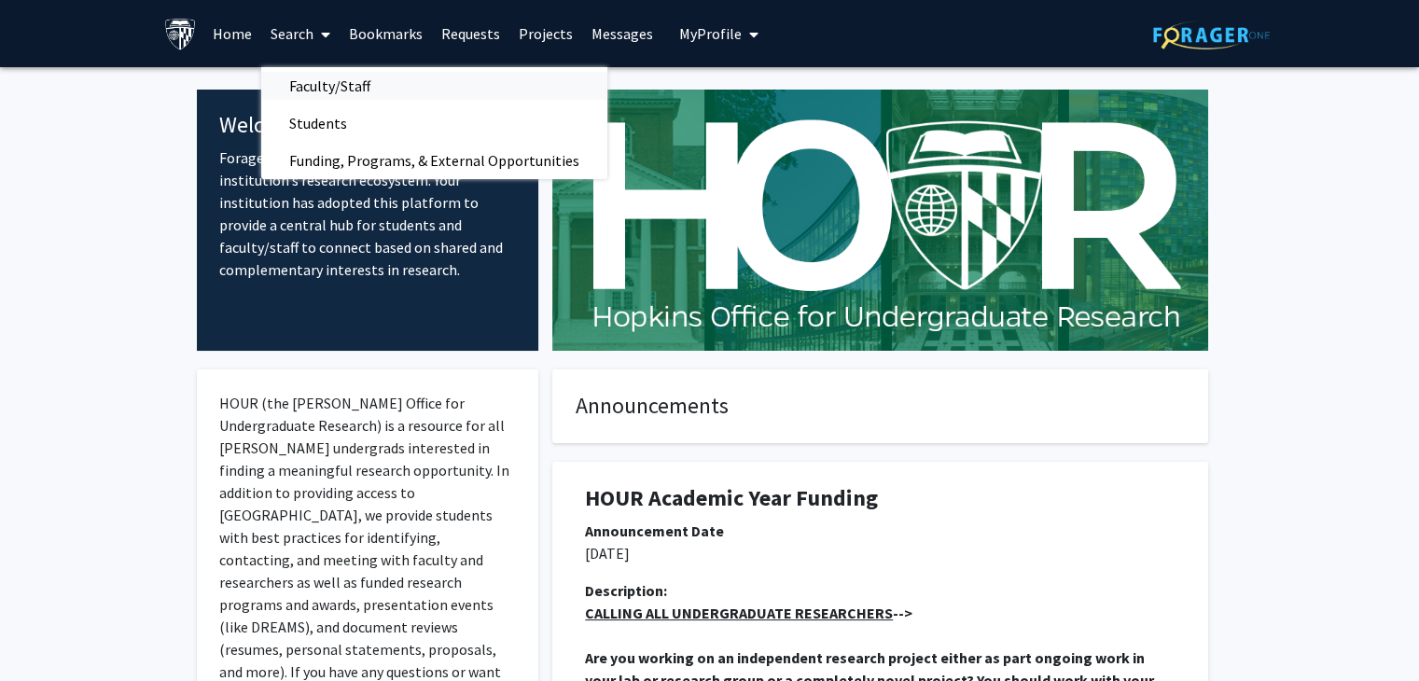
click at [338, 88] on span "Faculty/Staff" at bounding box center [329, 85] width 137 height 37
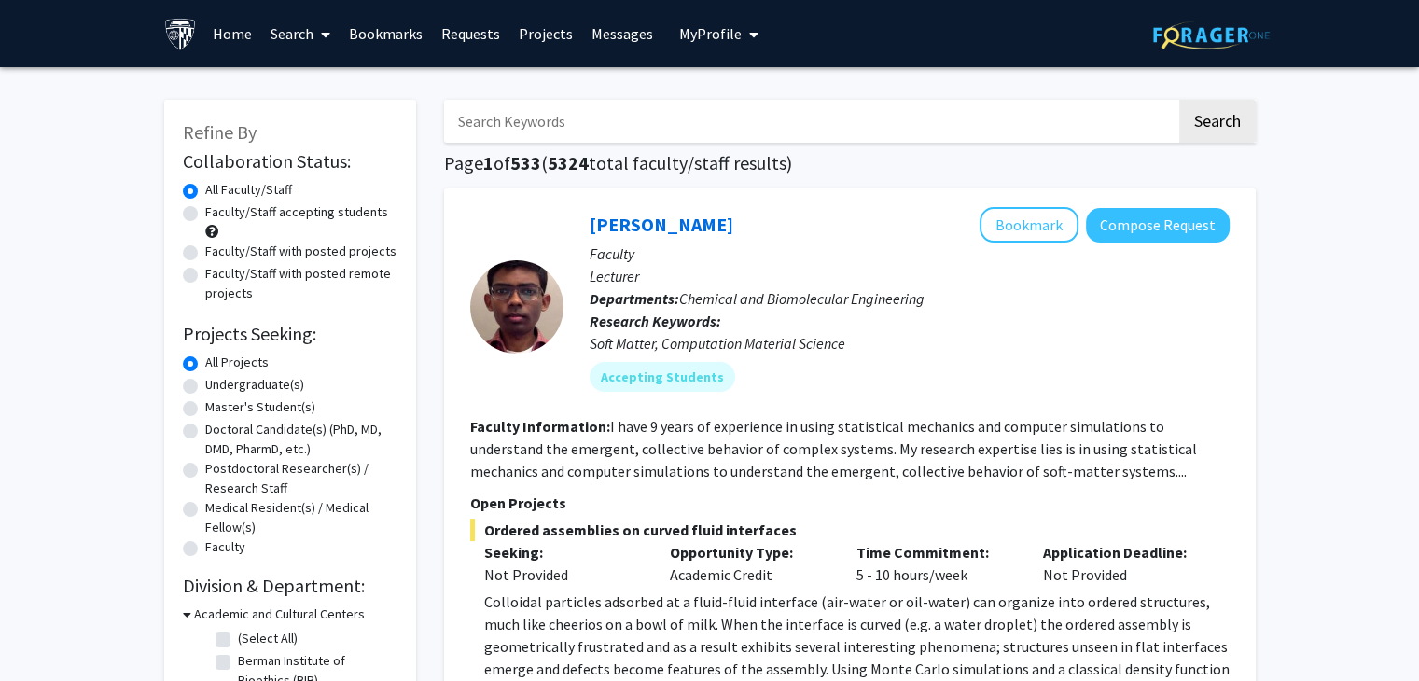
click at [205, 214] on label "Faculty/Staff accepting students" at bounding box center [296, 212] width 183 height 20
click at [205, 214] on input "Faculty/Staff accepting students" at bounding box center [211, 208] width 12 height 12
radio input "true"
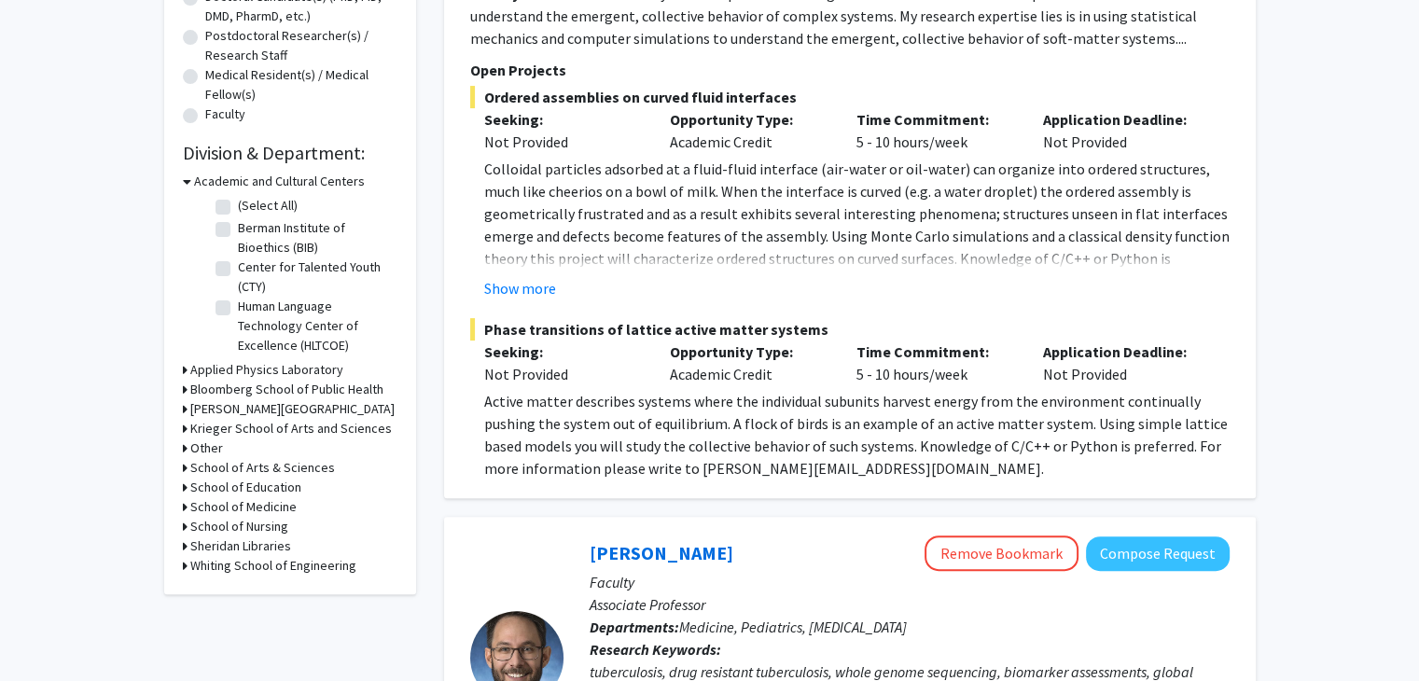
scroll to position [466, 0]
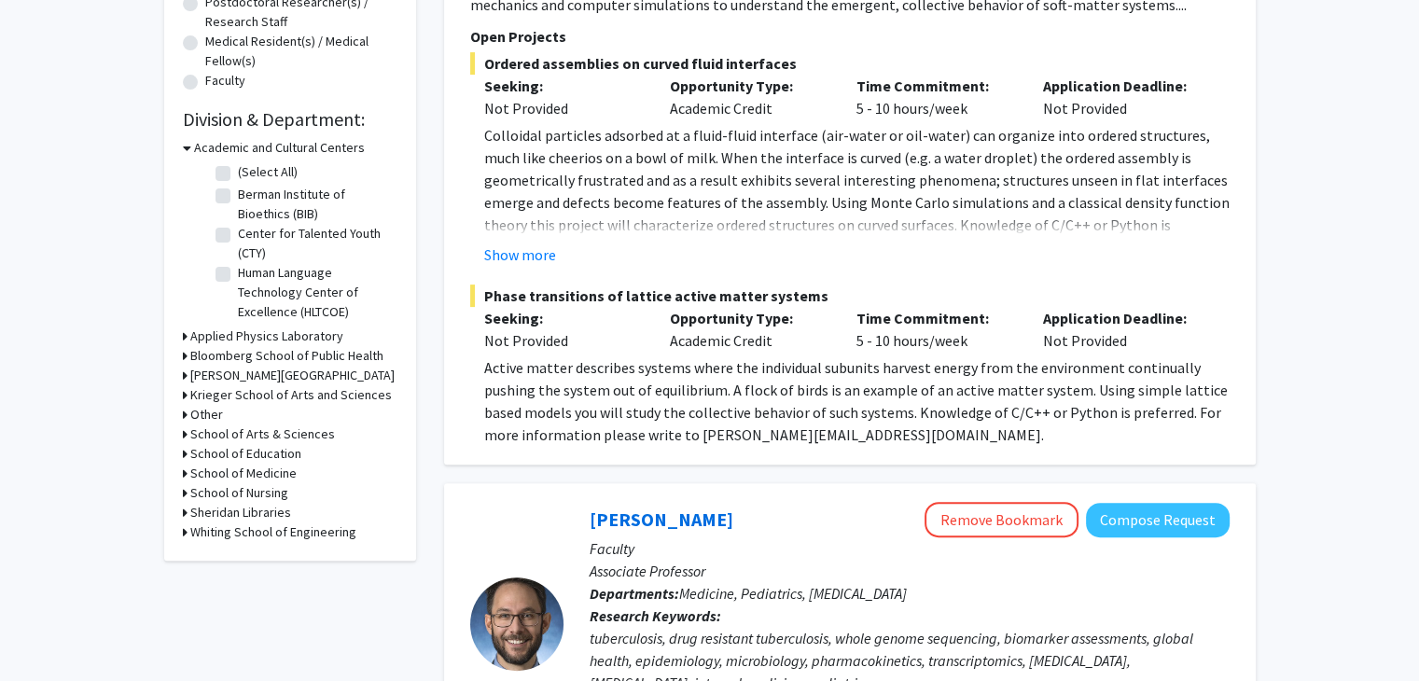
click at [267, 473] on h3 "School of Medicine" at bounding box center [243, 474] width 106 height 20
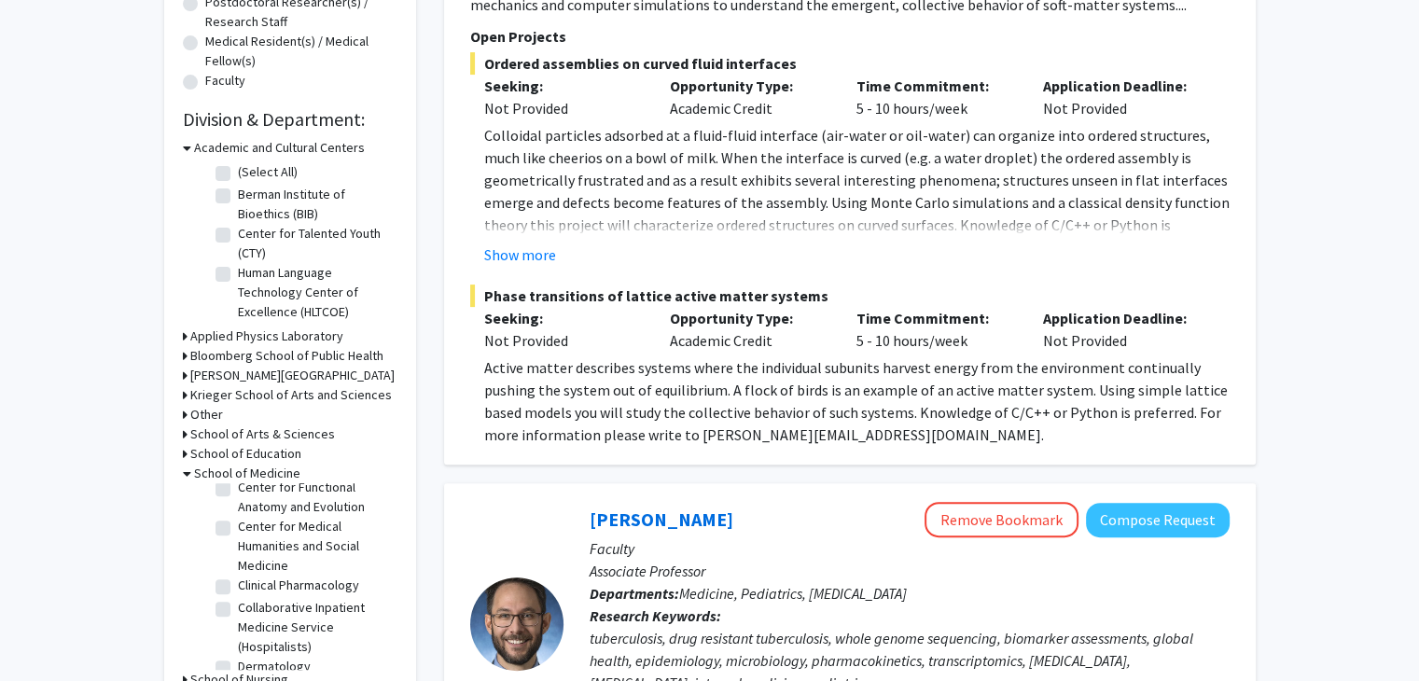
scroll to position [560, 0]
click at [238, 502] on label "Clinical Pharmacology" at bounding box center [298, 492] width 121 height 20
click at [238, 494] on input "Clinical Pharmacology" at bounding box center [244, 488] width 12 height 12
checkbox input "true"
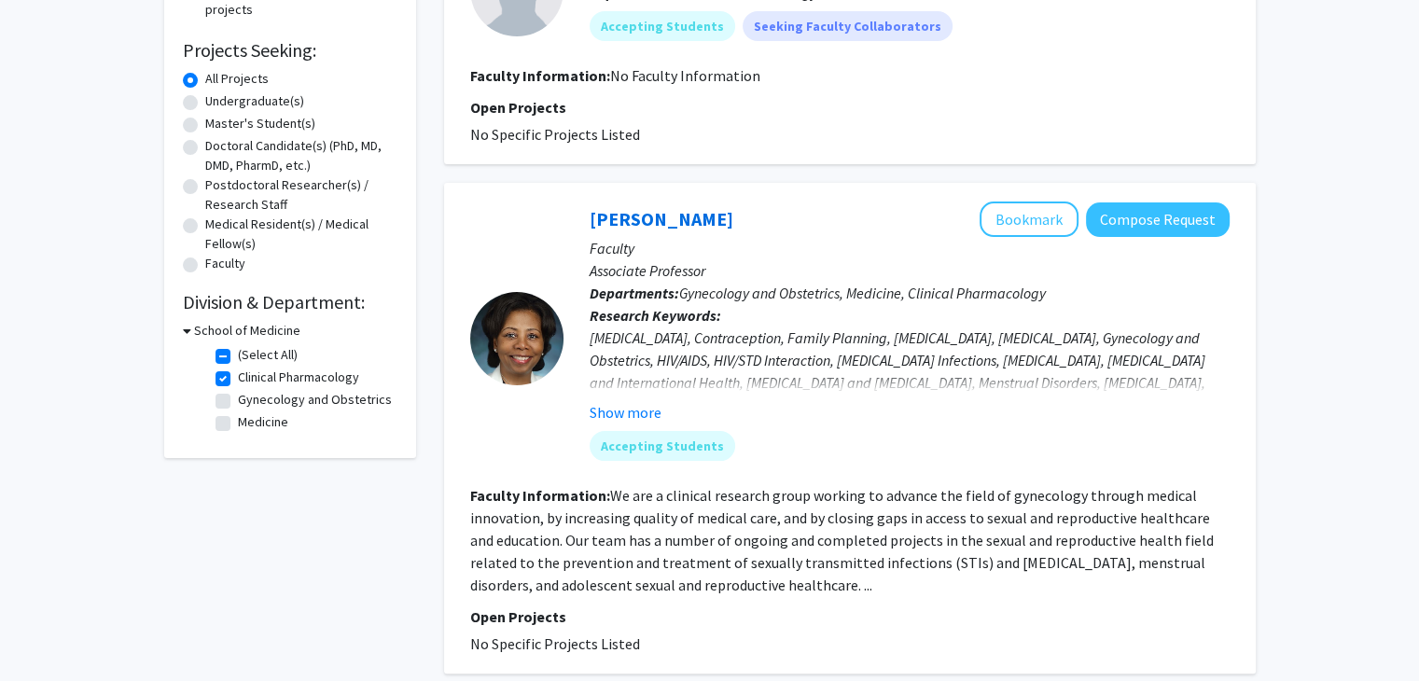
scroll to position [280, 0]
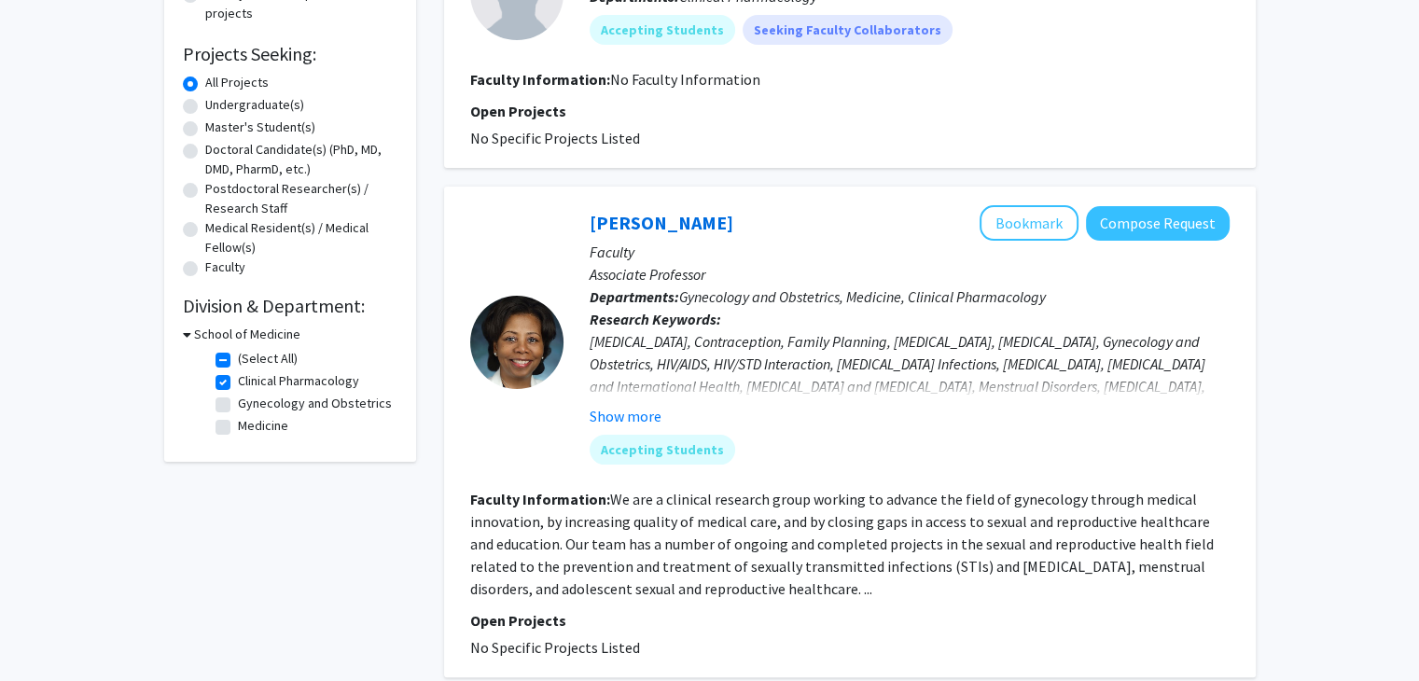
click at [248, 331] on h3 "School of Medicine" at bounding box center [247, 335] width 106 height 20
click at [248, 331] on h3 "School of Medicine" at bounding box center [243, 335] width 106 height 20
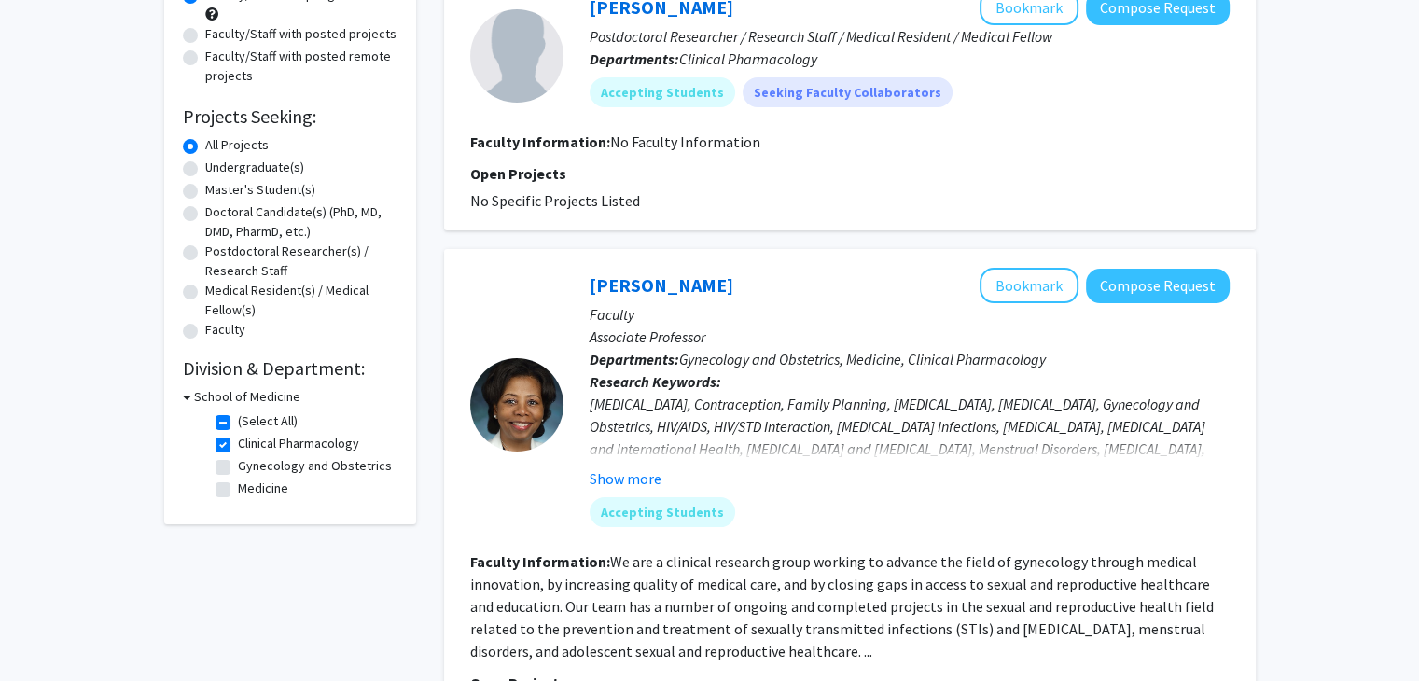
scroll to position [187, 0]
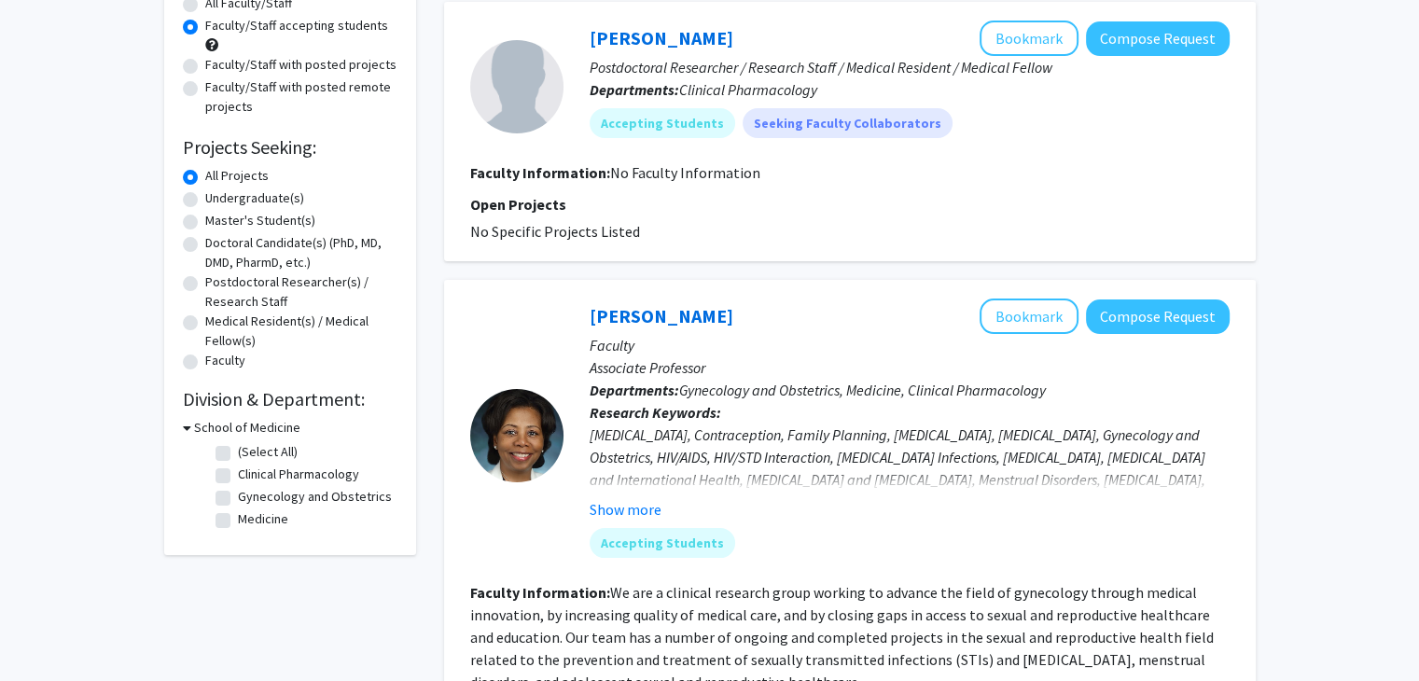
checkbox input "false"
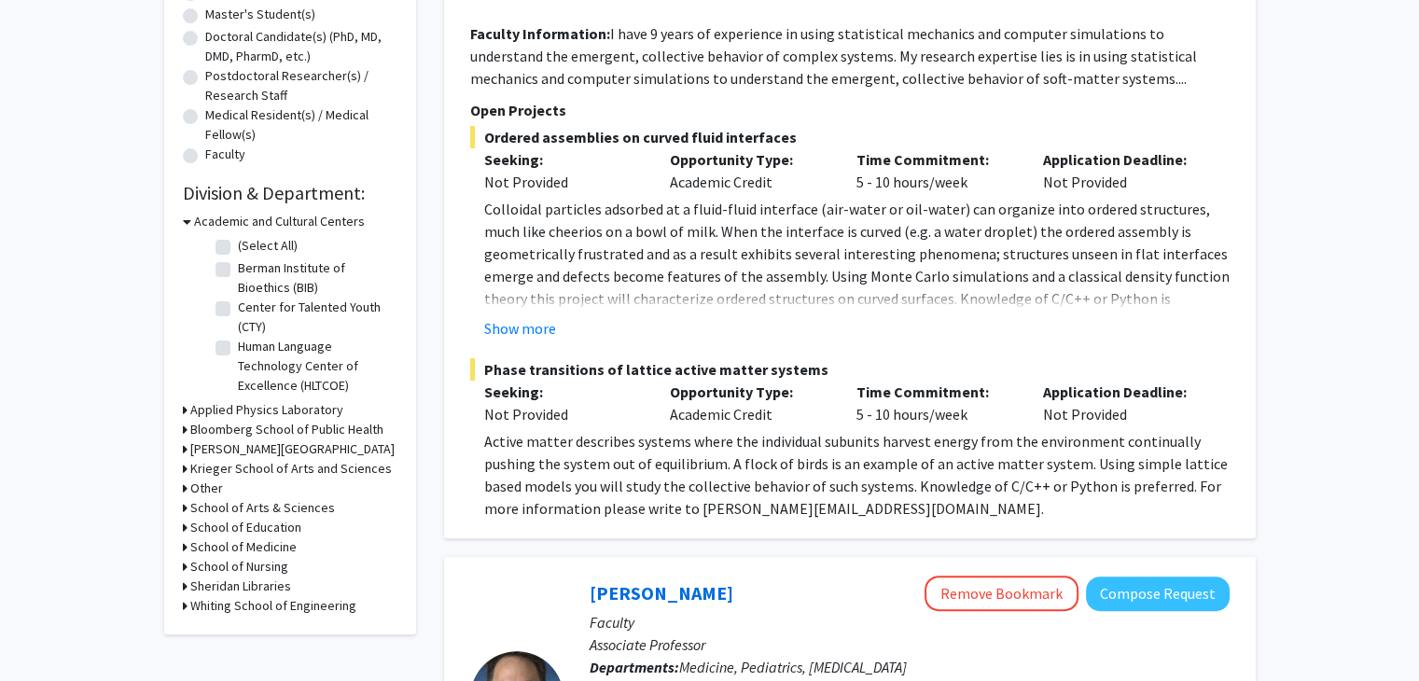
scroll to position [438, 0]
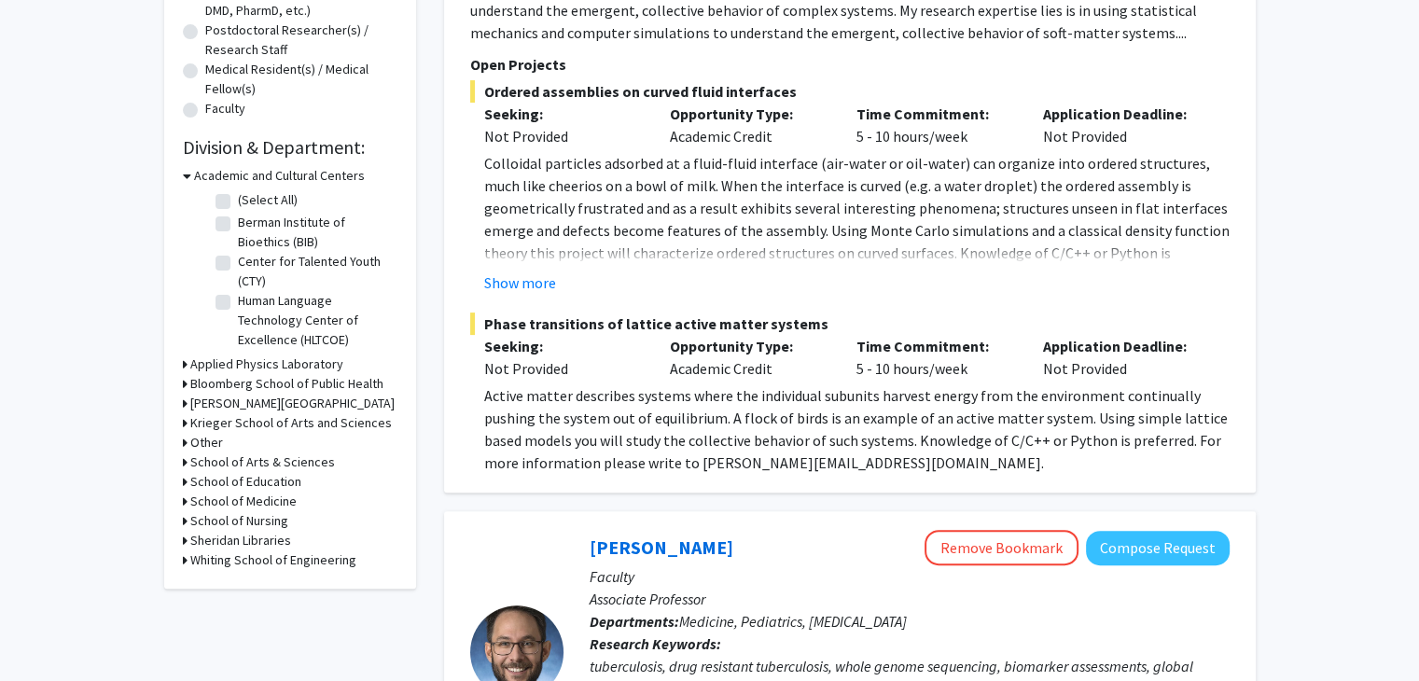
click at [280, 500] on h3 "School of Medicine" at bounding box center [243, 502] width 106 height 20
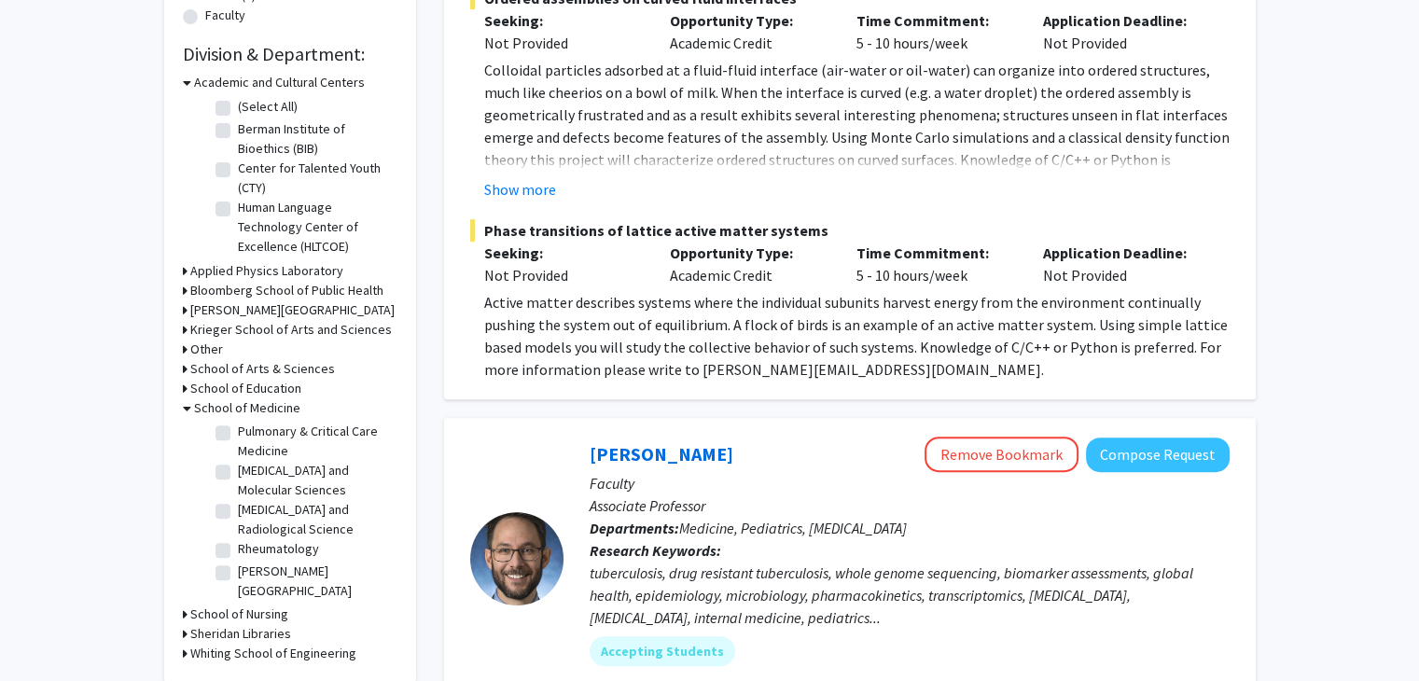
scroll to position [1866, 0]
click at [238, 465] on label "Rheumatology" at bounding box center [278, 456] width 81 height 20
click at [238, 458] on input "Rheumatology" at bounding box center [244, 452] width 12 height 12
checkbox input "true"
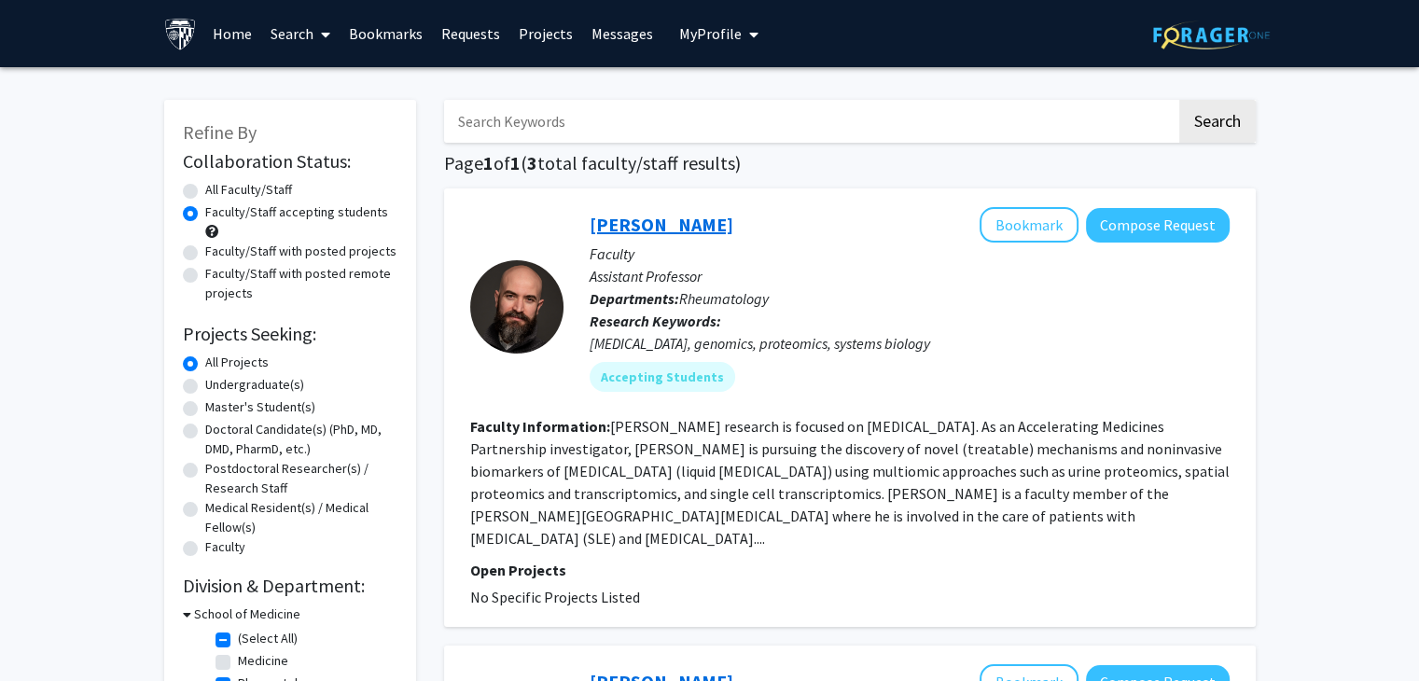
click at [677, 225] on link "[PERSON_NAME]" at bounding box center [662, 224] width 144 height 23
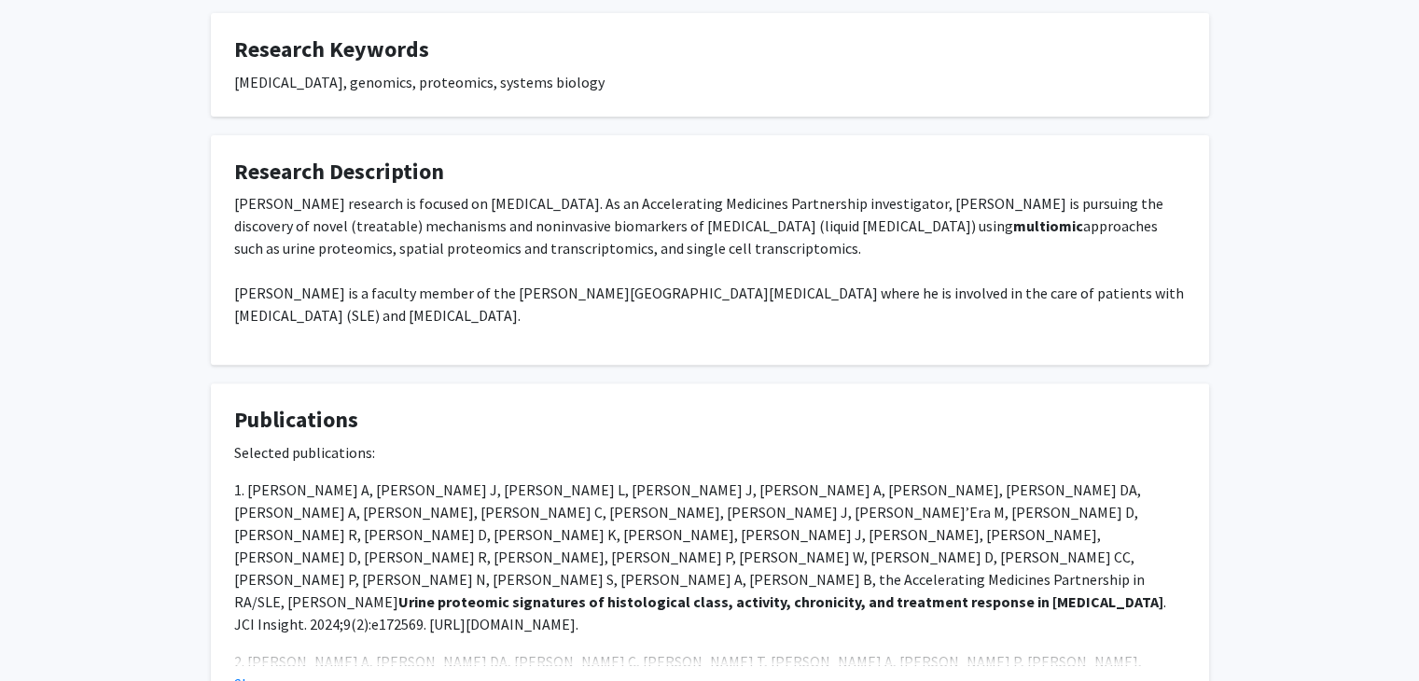
scroll to position [653, 0]
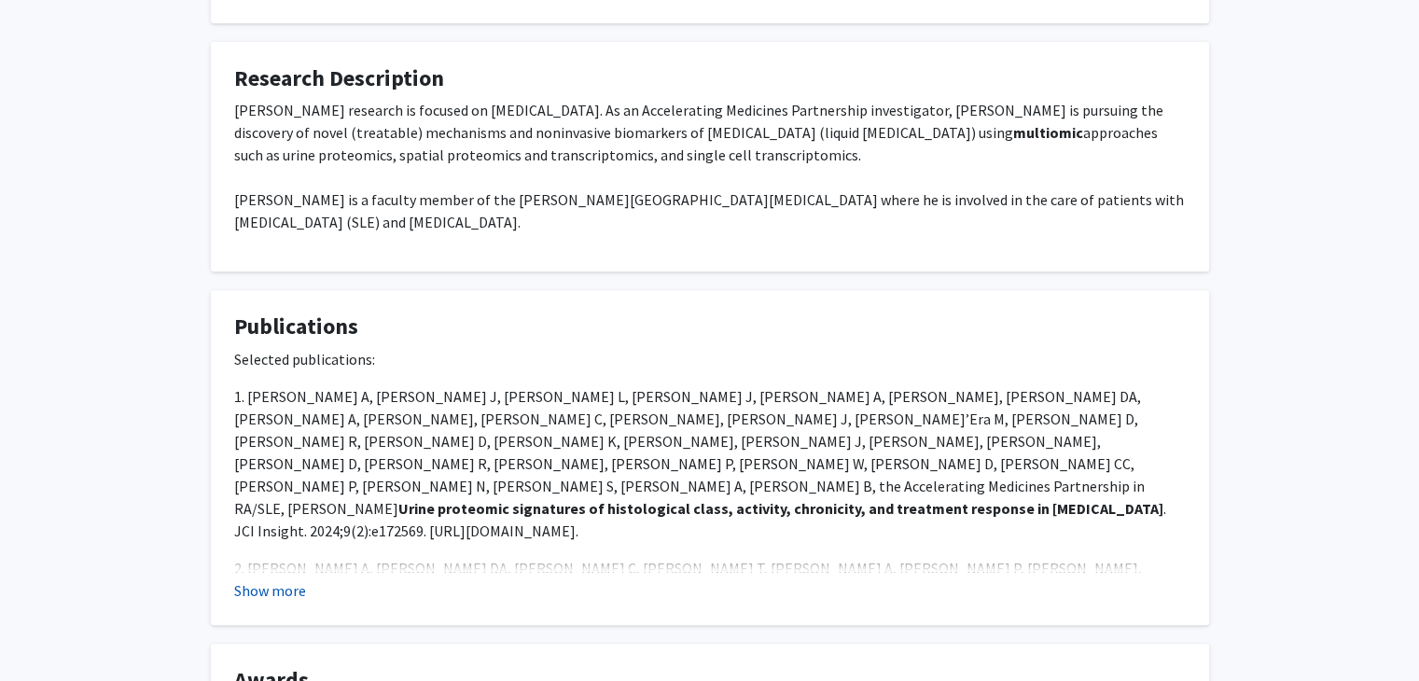
click at [257, 579] on button "Show more" at bounding box center [270, 590] width 72 height 22
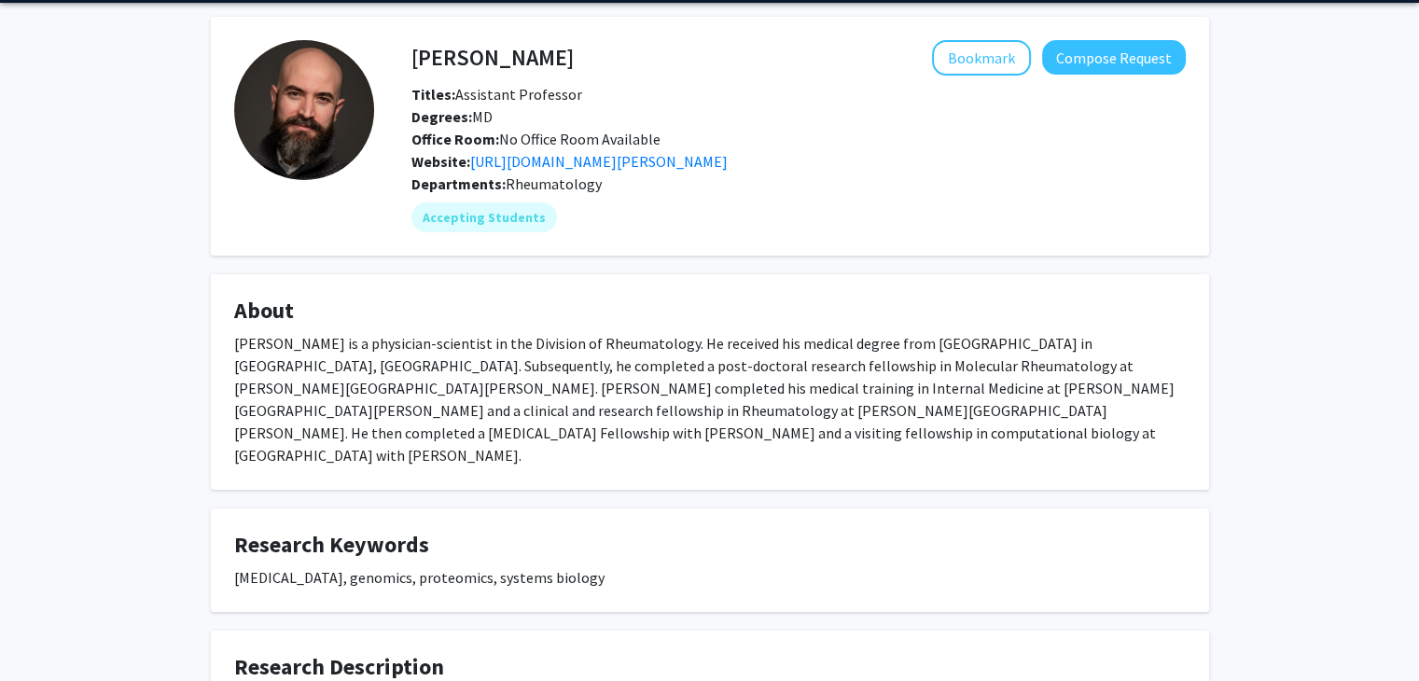
scroll to position [0, 0]
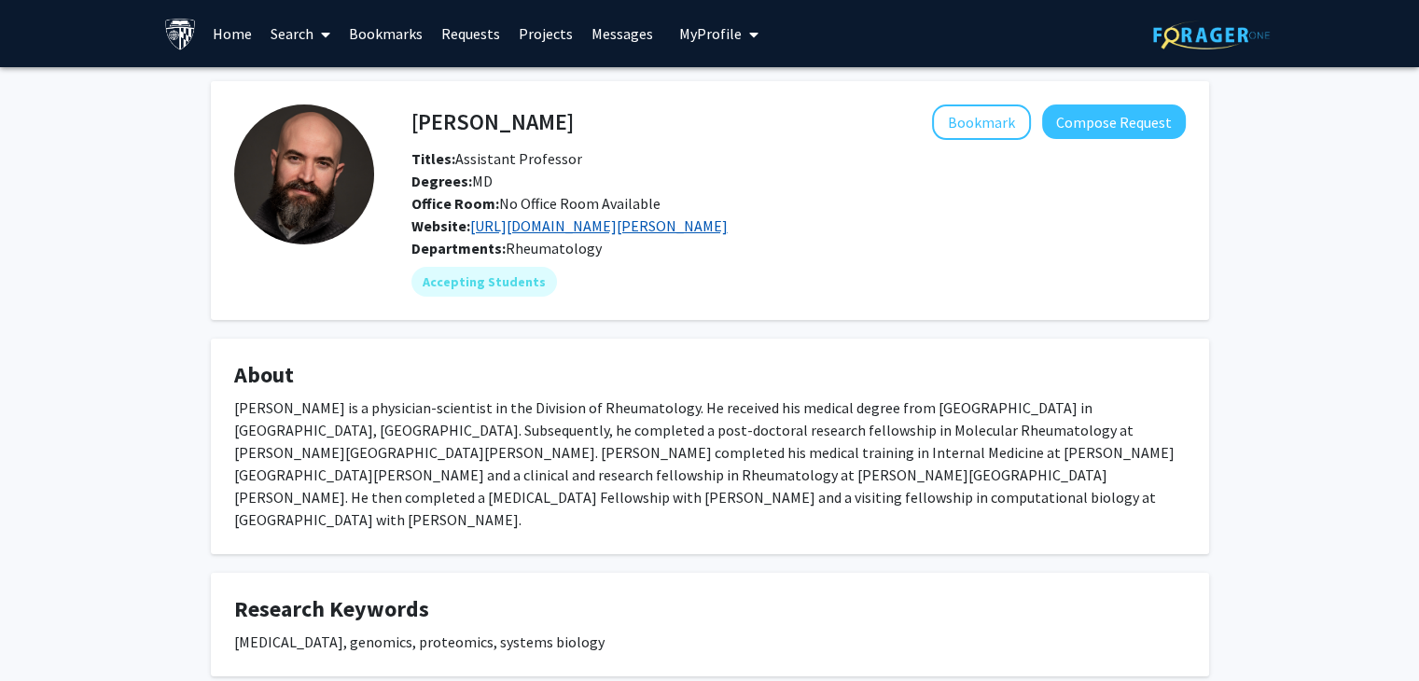
click at [728, 229] on link "[URL][DOMAIN_NAME][PERSON_NAME]" at bounding box center [598, 225] width 257 height 19
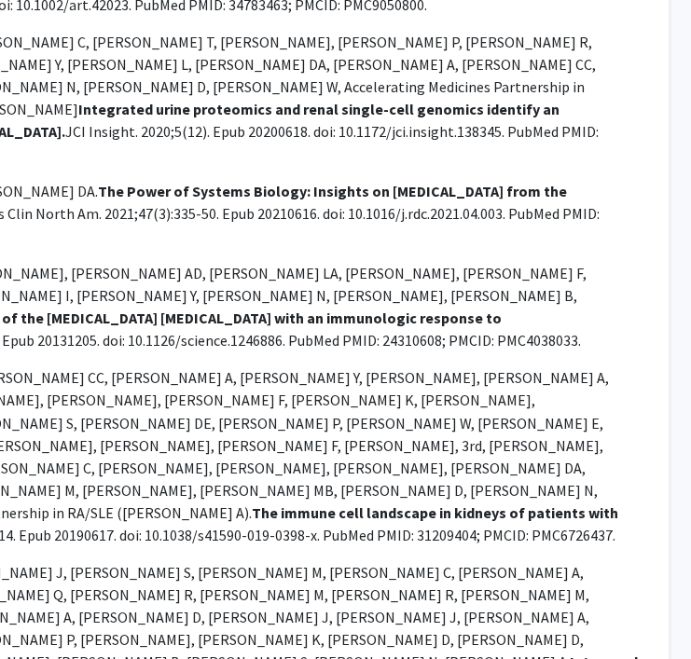
scroll to position [1306, 392]
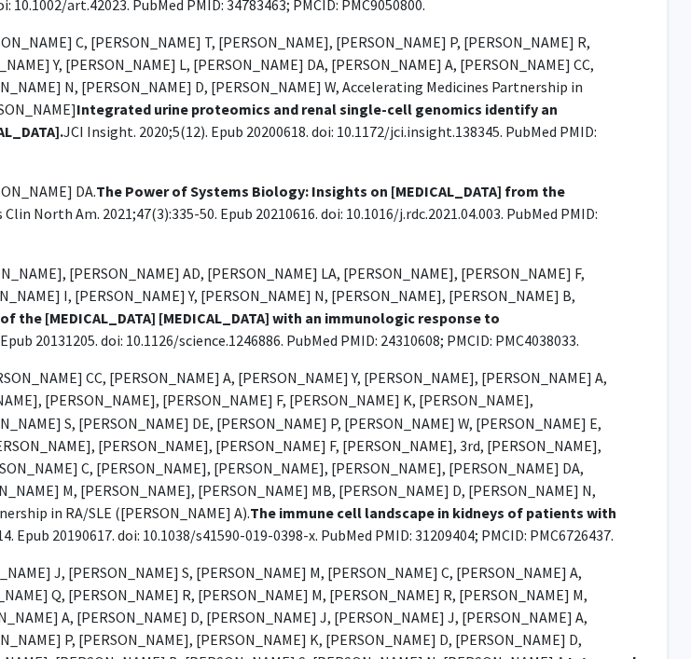
click at [347, 367] on p "6. [PERSON_NAME] A, [PERSON_NAME] DA, [PERSON_NAME] CC, [PERSON_NAME] A, [PERSO…" at bounding box center [167, 456] width 951 height 179
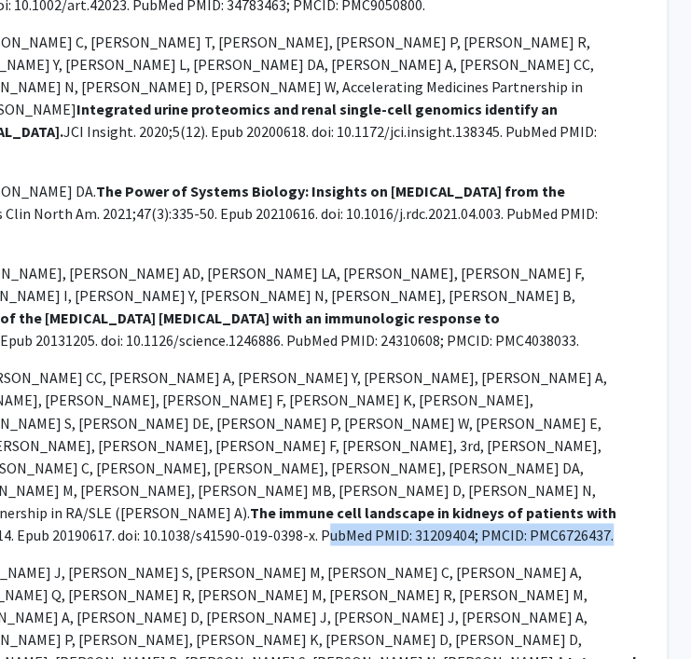
drag, startPoint x: 343, startPoint y: 267, endPoint x: 625, endPoint y: 266, distance: 281.7
click at [625, 367] on p "6. [PERSON_NAME] A, [PERSON_NAME] DA, [PERSON_NAME] CC, [PERSON_NAME] A, [PERSO…" at bounding box center [167, 456] width 951 height 179
drag, startPoint x: 342, startPoint y: 266, endPoint x: 627, endPoint y: 270, distance: 284.5
click at [627, 367] on p "6. [PERSON_NAME] A, [PERSON_NAME] DA, [PERSON_NAME] CC, [PERSON_NAME] A, [PERSO…" at bounding box center [167, 456] width 951 height 179
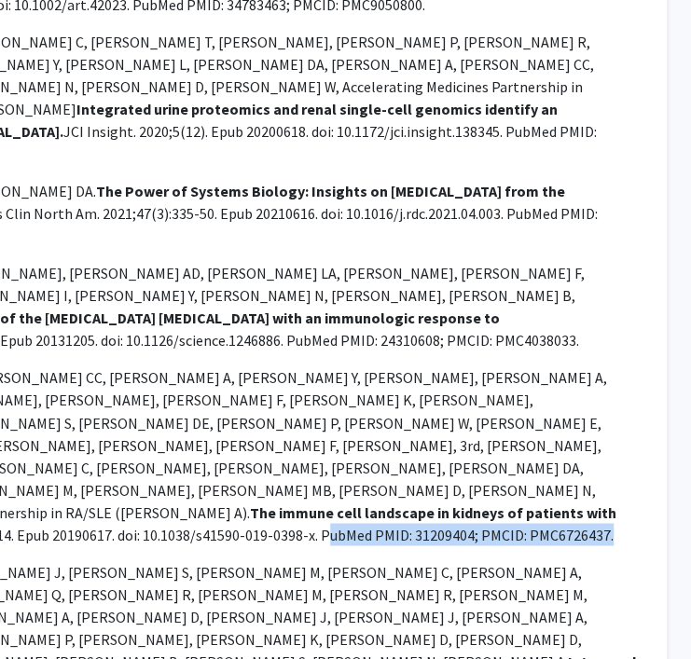
copy p "PubMed PMID: 31209404; PMCID: PMC6726437"
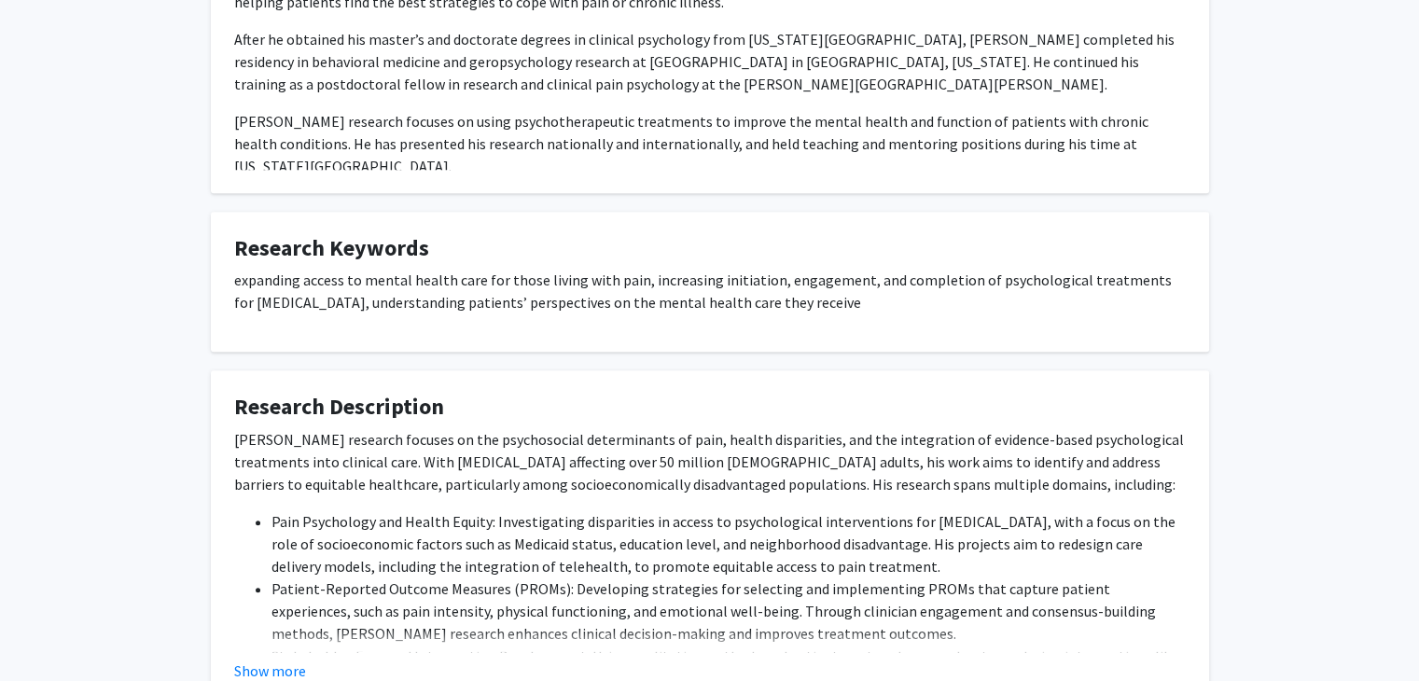
scroll to position [978, 0]
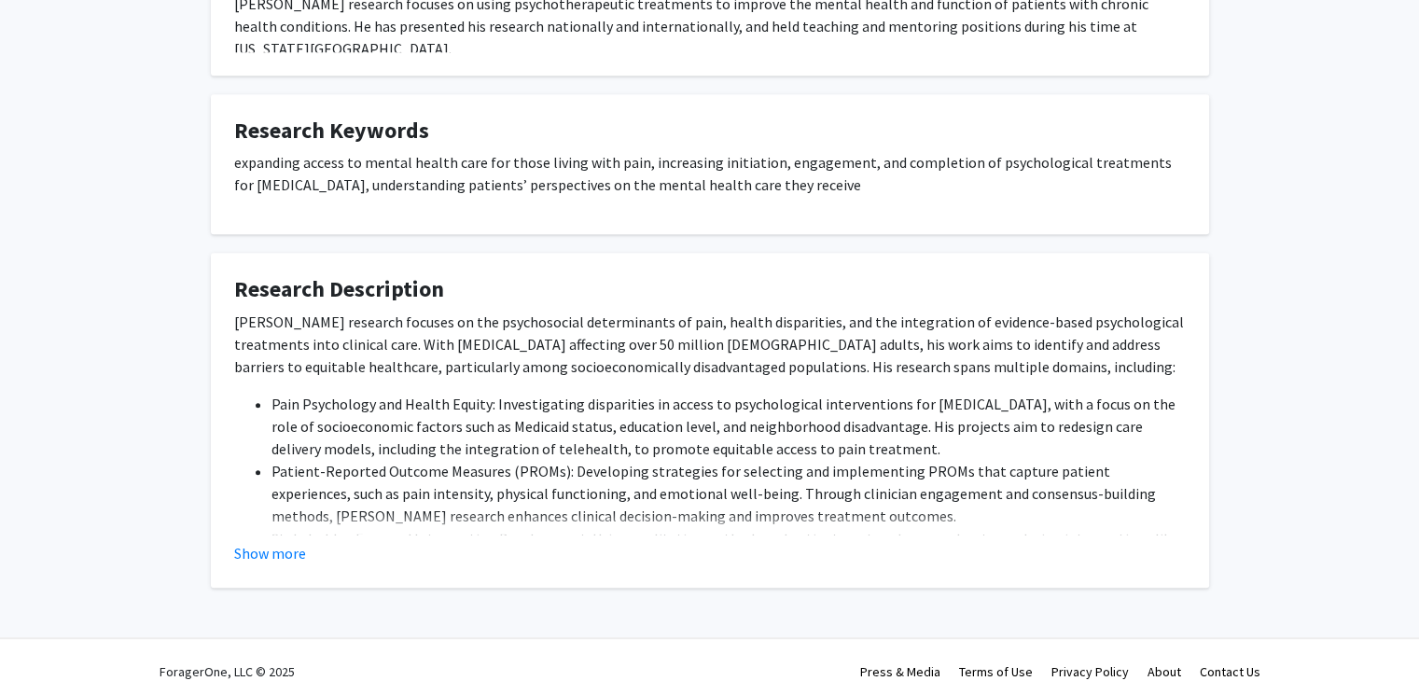
drag, startPoint x: 254, startPoint y: 528, endPoint x: 267, endPoint y: 528, distance: 13.1
click at [255, 542] on button "Show more" at bounding box center [270, 553] width 72 height 22
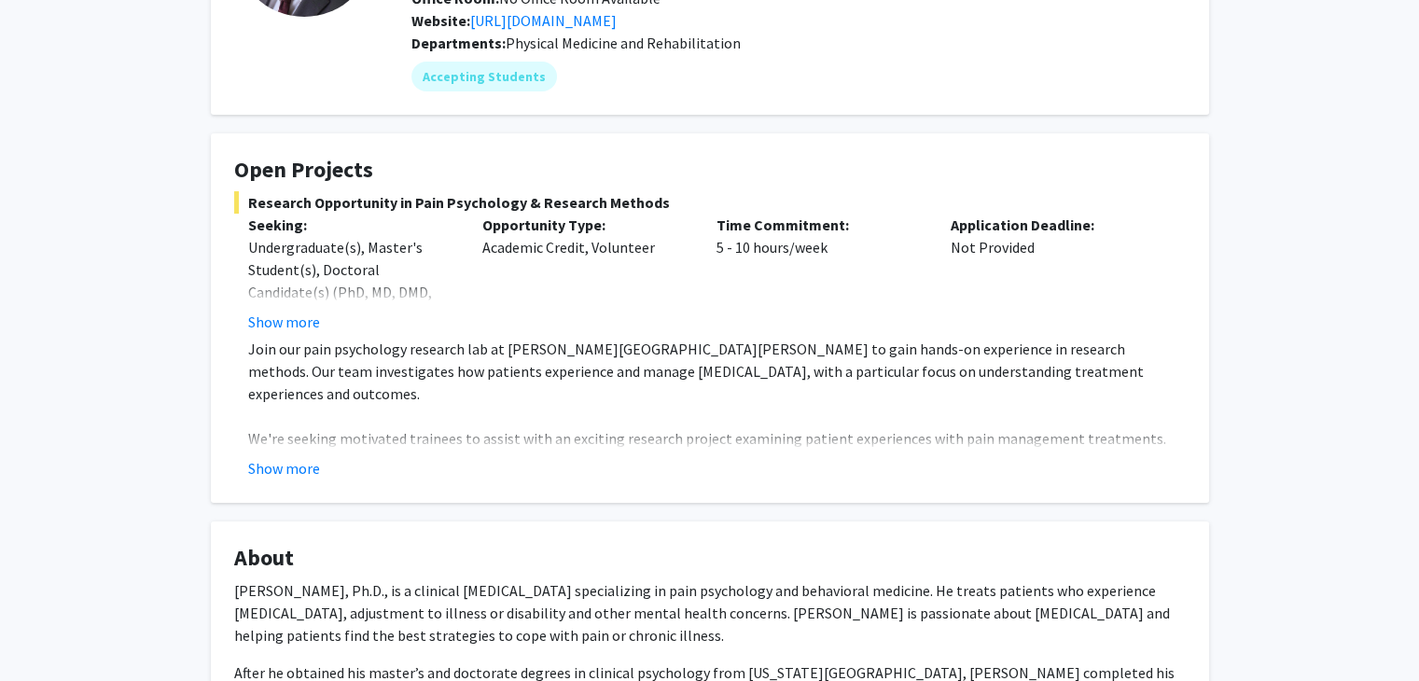
scroll to position [0, 0]
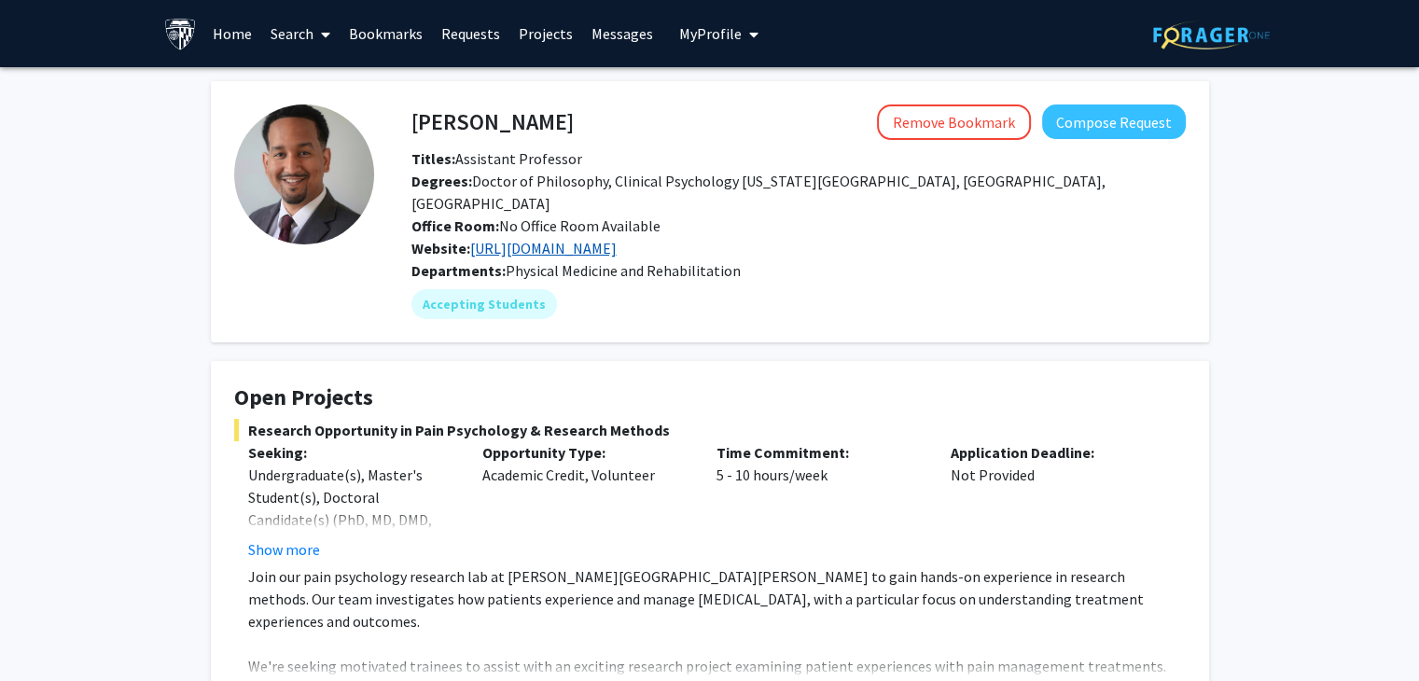
click at [617, 239] on link "https://www.fenanrassu.com/" at bounding box center [543, 248] width 146 height 19
